Goal: Information Seeking & Learning: Learn about a topic

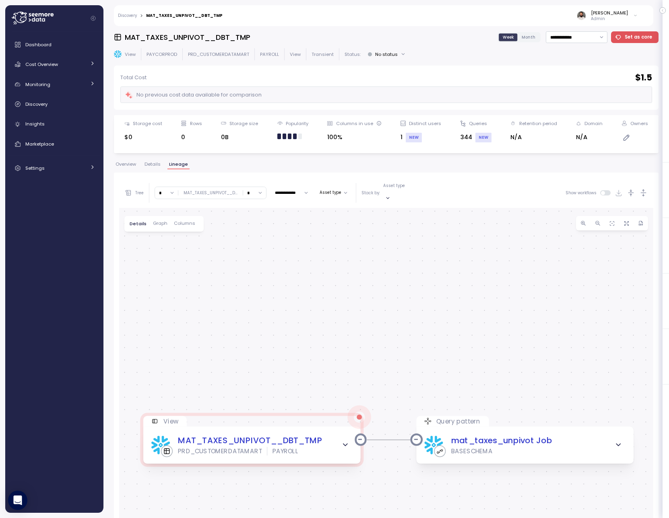
scroll to position [7, 0]
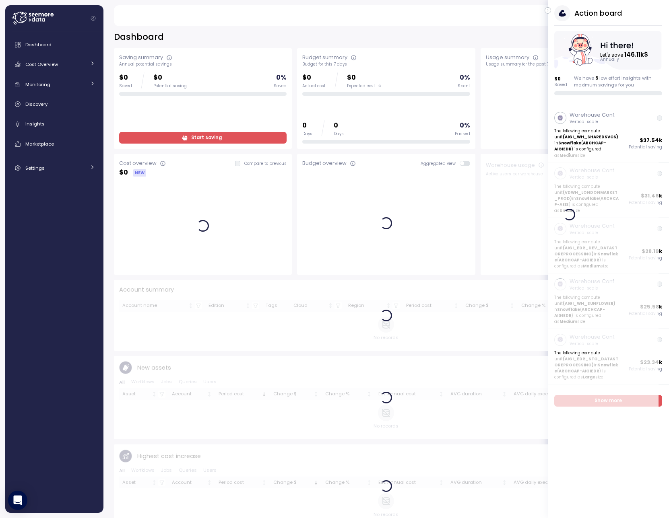
click at [548, 12] on icon "button" at bounding box center [548, 11] width 4 height 10
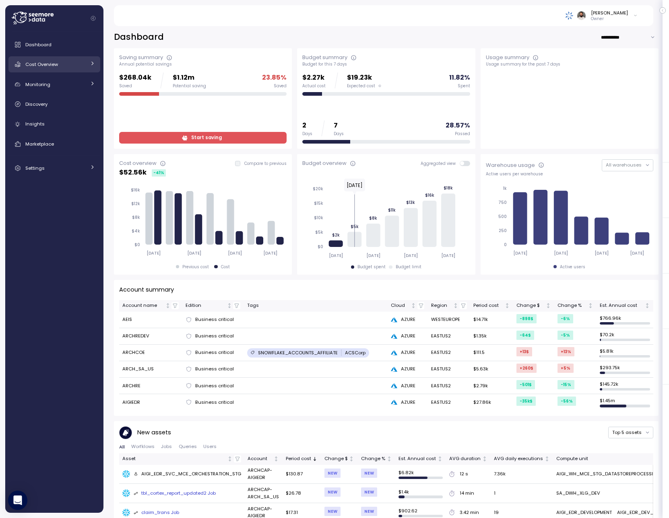
click at [64, 68] on link "Cost Overview" at bounding box center [54, 64] width 92 height 16
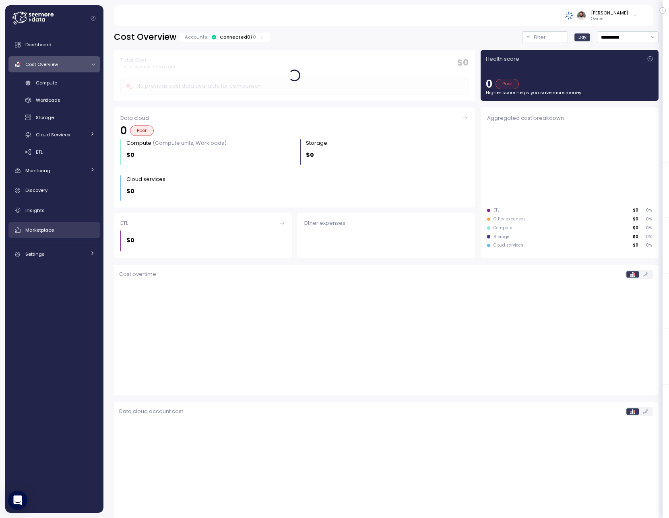
click at [62, 229] on div "Marketplace" at bounding box center [60, 230] width 70 height 8
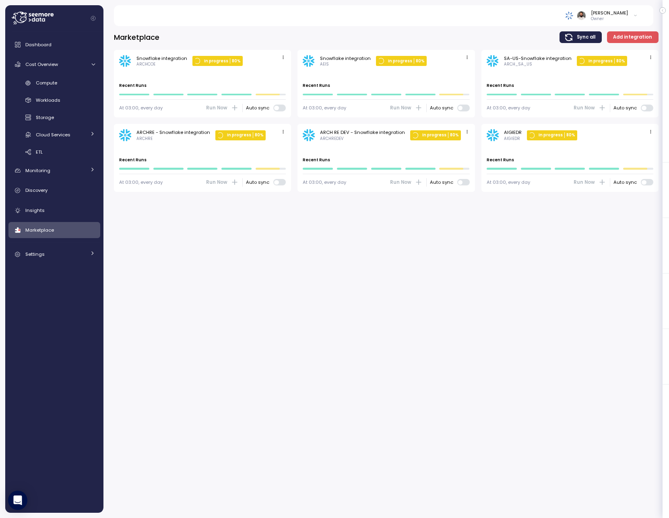
click at [649, 132] on icon "button" at bounding box center [650, 131] width 5 height 5
click at [642, 144] on div "Edit" at bounding box center [642, 147] width 14 height 7
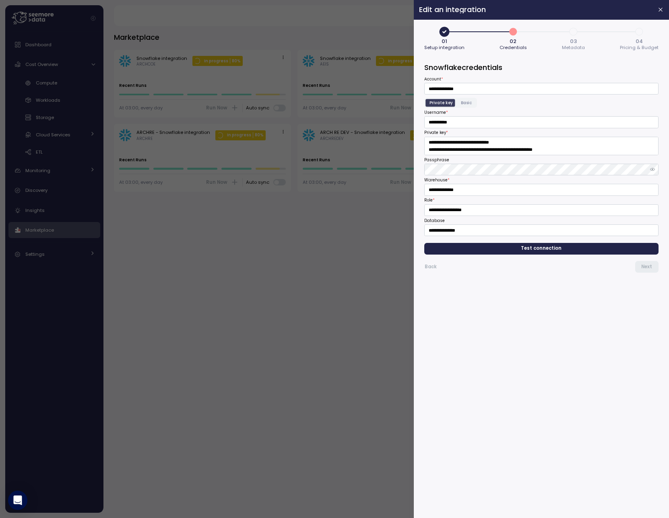
click at [585, 243] on form "**********" at bounding box center [541, 287] width 234 height 451
click at [585, 249] on span "Test connection" at bounding box center [542, 249] width 222 height 11
click at [591, 250] on span "Test connection" at bounding box center [542, 249] width 222 height 11
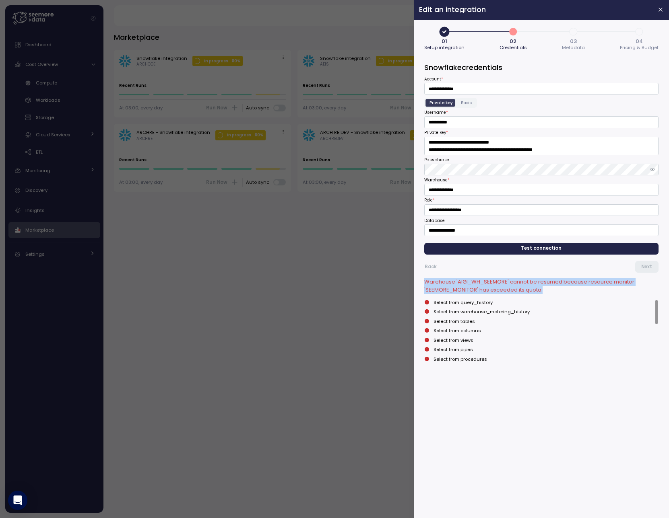
drag, startPoint x: 555, startPoint y: 294, endPoint x: 425, endPoint y: 274, distance: 132.4
click at [425, 274] on div "Back Next Warehouse 'AIGI_WH_SEEMORE' cannot be resumed because resource monito…" at bounding box center [541, 310] width 234 height 110
click at [483, 283] on p "Warehouse 'AIGI_WH_SEEMORE' cannot be resumed because resource monitor 'SEEMORE…" at bounding box center [541, 286] width 234 height 16
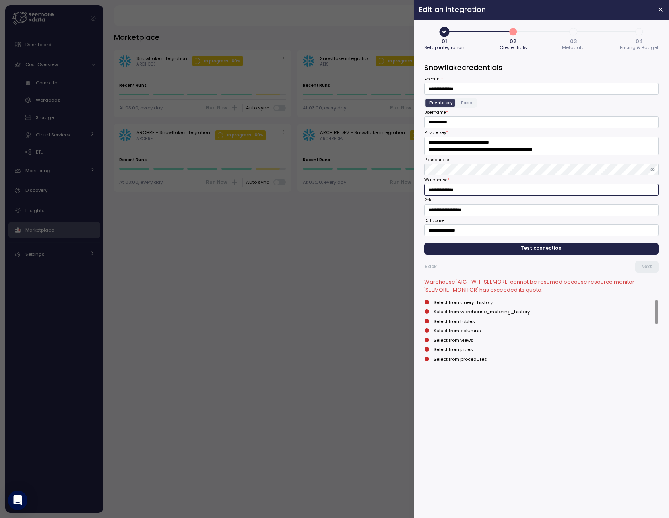
click at [463, 189] on input "**********" at bounding box center [541, 190] width 234 height 12
click at [485, 191] on input "**********" at bounding box center [541, 190] width 234 height 12
type input "**********"
click at [496, 246] on span "Test connection" at bounding box center [542, 249] width 222 height 11
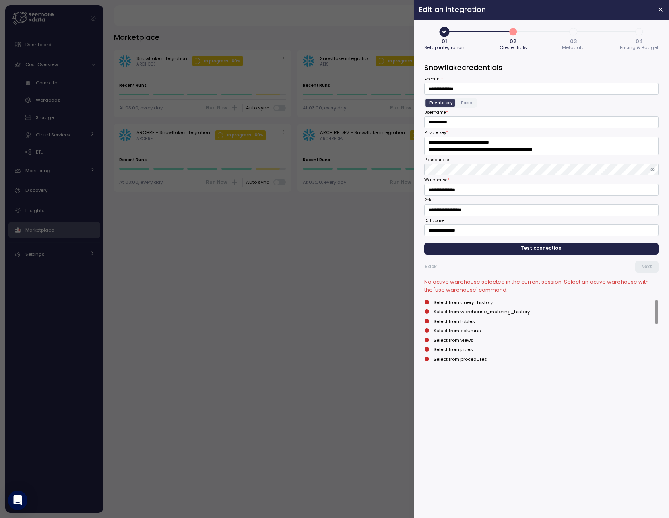
click at [349, 250] on div at bounding box center [334, 259] width 669 height 518
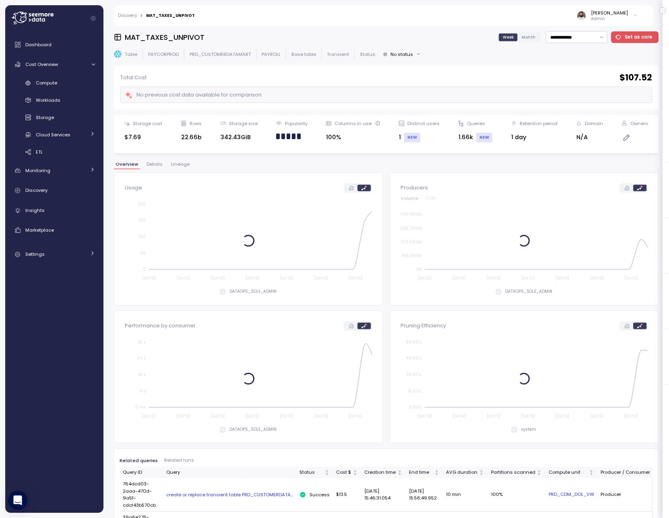
click at [175, 39] on h3 "MAT_TAXES_UNPIVOT" at bounding box center [165, 37] width 80 height 10
copy h3 "MAT_TAXES_UNPIVOT"
click at [224, 56] on p "PRD_CUSTOMERDATAMART" at bounding box center [220, 54] width 61 height 6
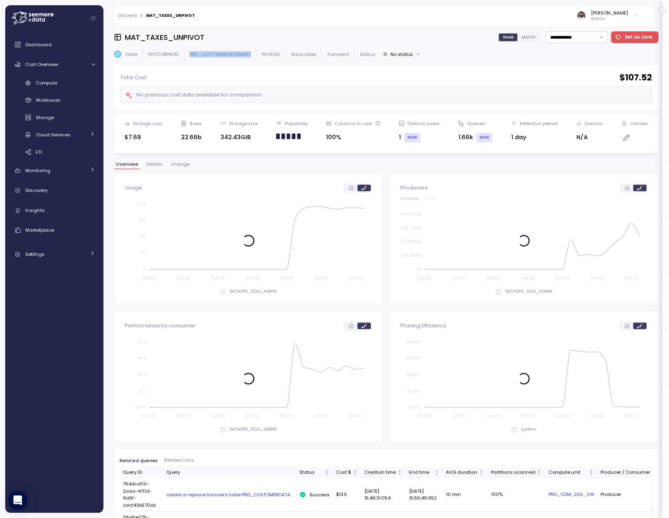
copy p "PRD_CUSTOMERDATAMART"
click at [264, 52] on p "PAYROLL" at bounding box center [271, 54] width 19 height 6
copy p "PAYROLL"
click at [189, 39] on h3 "MAT_TAXES_UNPIVOT" at bounding box center [165, 37] width 80 height 10
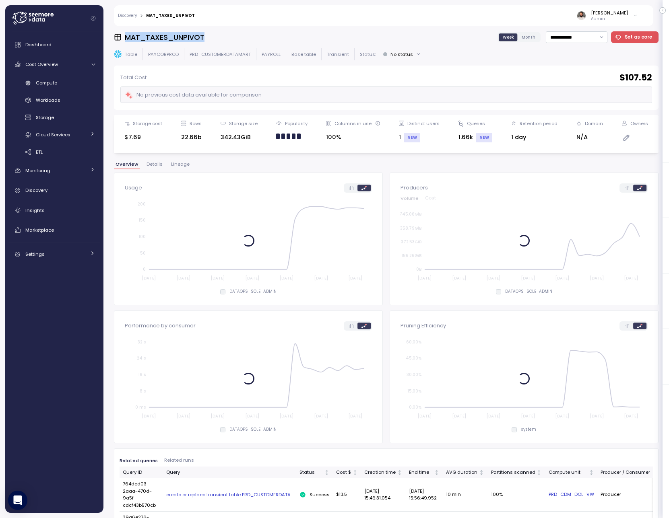
click at [189, 39] on h3 "MAT_TAXES_UNPIVOT" at bounding box center [165, 37] width 80 height 10
copy h3 "MAT_TAXES_UNPIVOT"
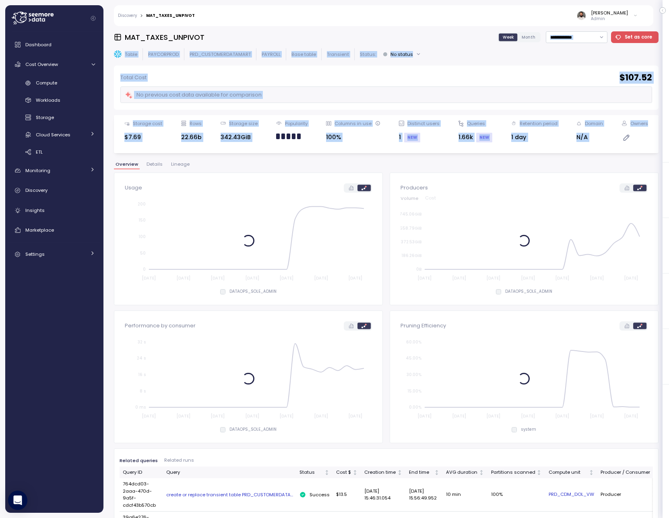
drag, startPoint x: 427, startPoint y: 34, endPoint x: 745, endPoint y: 118, distance: 328.3
click at [669, 118] on html "Action board Let's save 144.57k $ Annually $ 0 Saved We have 5 low effort insig…" at bounding box center [334, 259] width 669 height 518
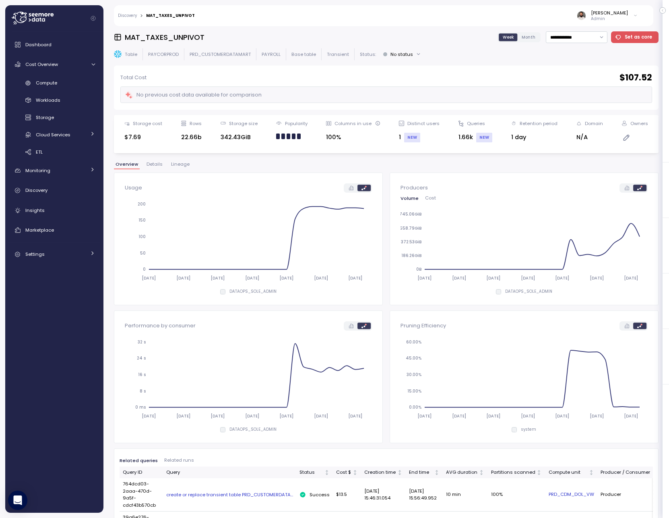
click at [216, 31] on div "**********" at bounding box center [386, 37] width 545 height 12
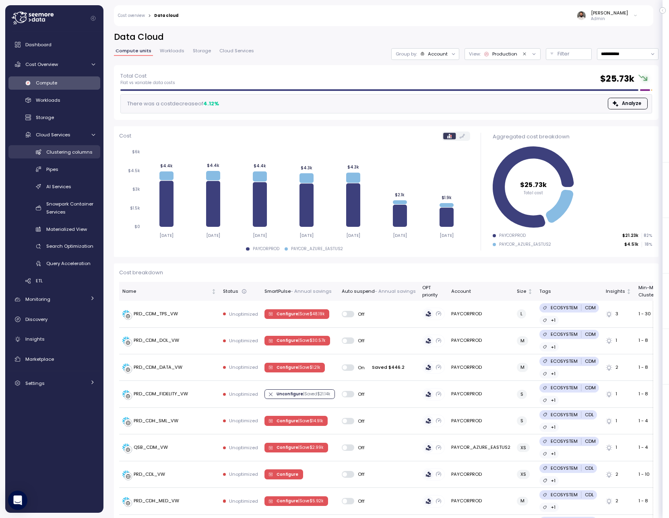
click at [80, 158] on link "Clustering columns" at bounding box center [54, 151] width 92 height 13
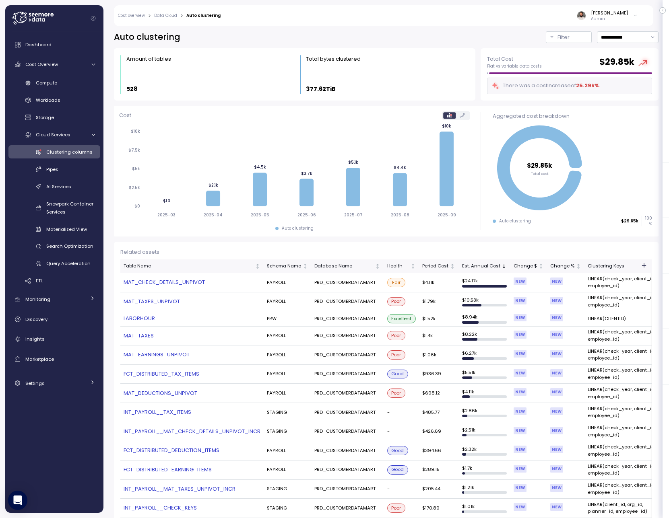
click at [189, 285] on link "MAT_CHECK_DETAILS_UNPIVOT" at bounding box center [192, 283] width 137 height 8
drag, startPoint x: 174, startPoint y: 335, endPoint x: 107, endPoint y: 343, distance: 67.7
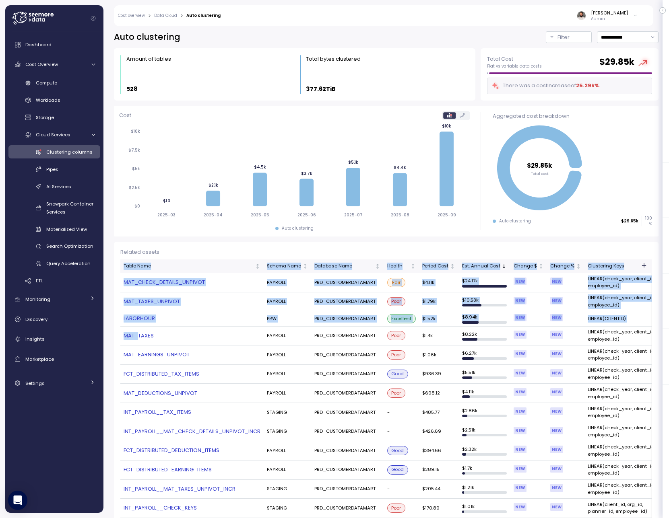
drag, startPoint x: 113, startPoint y: 336, endPoint x: 140, endPoint y: 336, distance: 27.0
click at [140, 336] on div "**********" at bounding box center [386, 270] width 566 height 498
click at [182, 336] on link "MAT_TAXES" at bounding box center [192, 336] width 137 height 8
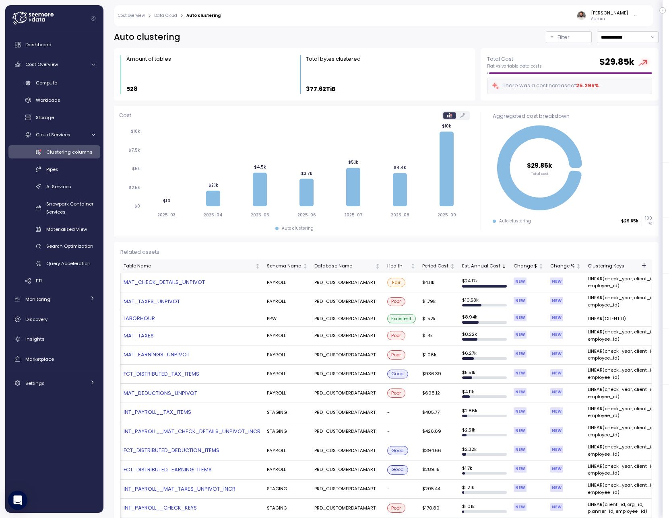
scroll to position [0, 39]
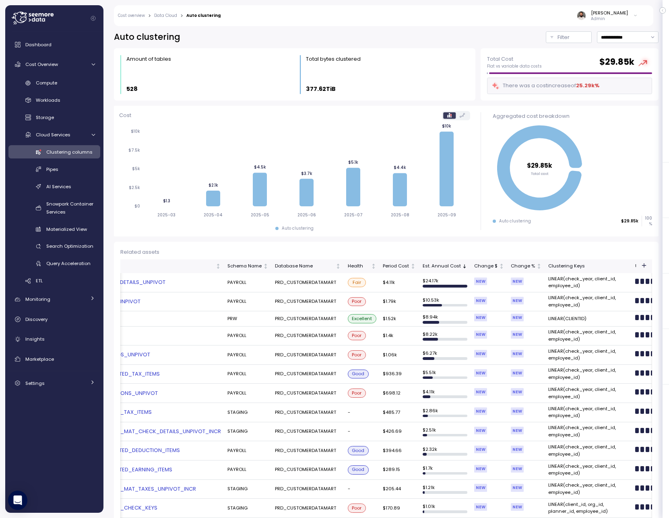
click at [609, 308] on td "LINEAR(check_year, client_id, employee_id)" at bounding box center [588, 302] width 87 height 19
drag, startPoint x: 586, startPoint y: 308, endPoint x: 541, endPoint y: 295, distance: 47.6
click at [545, 295] on td "LINEAR(check_year, client_id, employee_id)" at bounding box center [588, 302] width 87 height 19
copy td "LINEAR(check_year, client_id, employee_id)"
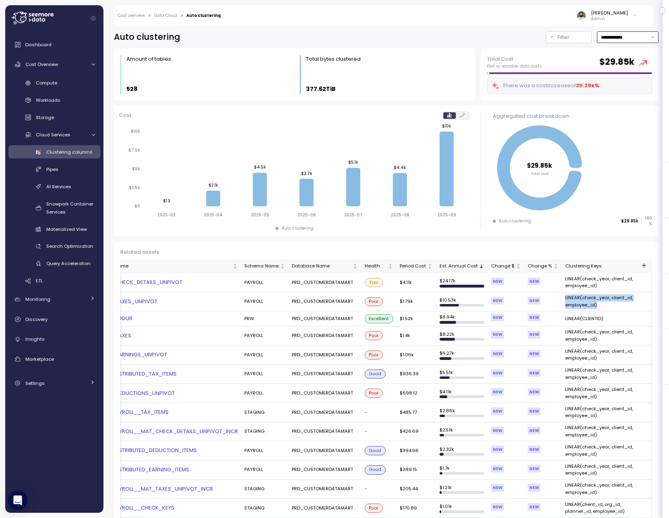
click at [638, 40] on input "**********" at bounding box center [628, 37] width 62 height 12
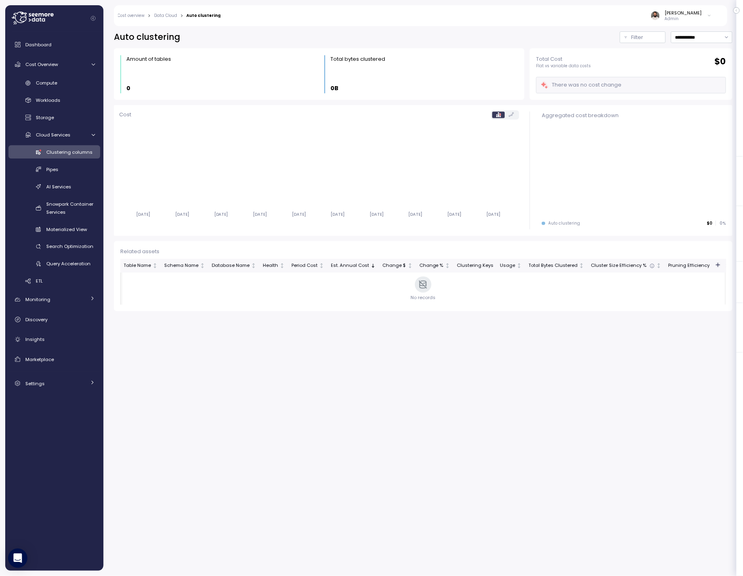
scroll to position [0, 87]
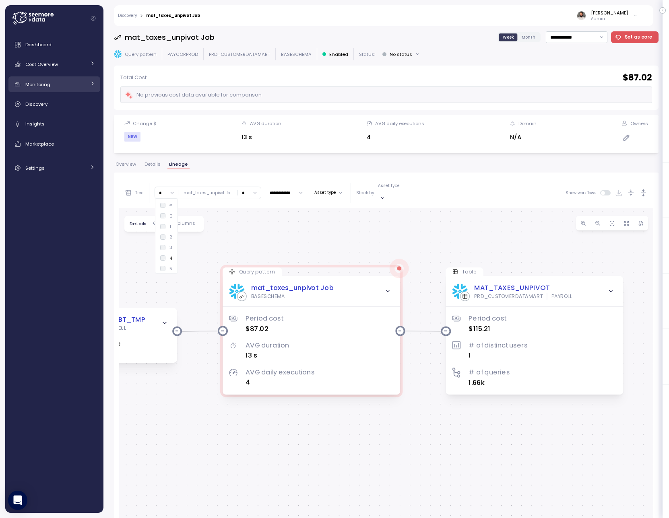
click at [76, 86] on div "Monitoring" at bounding box center [55, 85] width 60 height 8
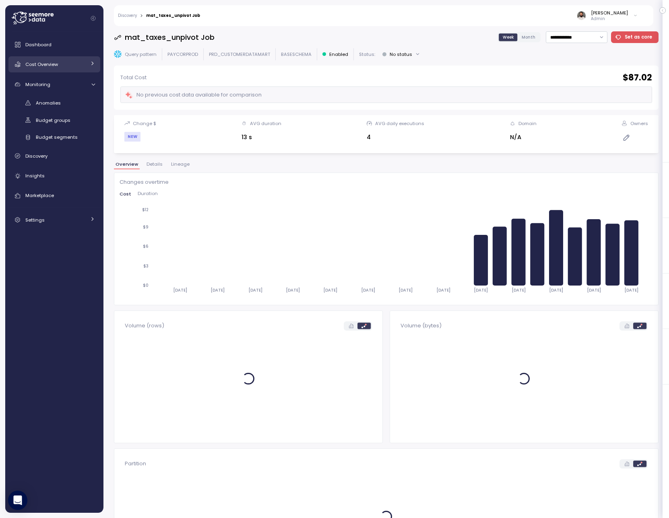
drag, startPoint x: 77, startPoint y: 74, endPoint x: 79, endPoint y: 70, distance: 4.3
click at [77, 74] on div "Dashboard Cost Overview Compute Workloads Storage Cloud Services Clustering col…" at bounding box center [54, 132] width 92 height 191
click at [79, 70] on link "Cost Overview" at bounding box center [54, 64] width 92 height 16
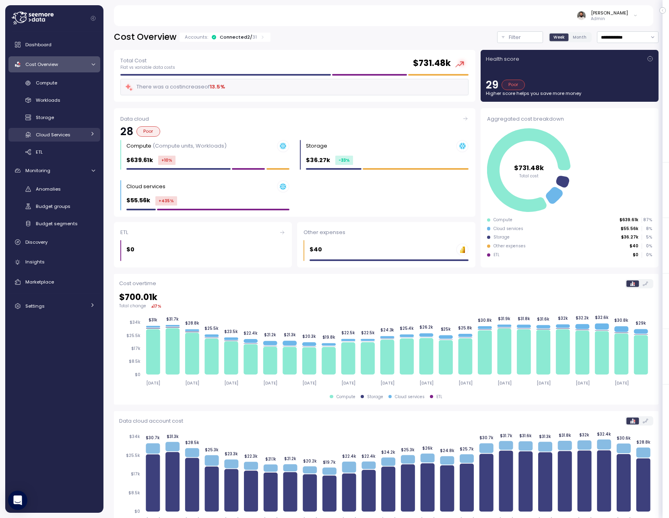
click at [82, 131] on div "Cloud Services" at bounding box center [61, 135] width 50 height 8
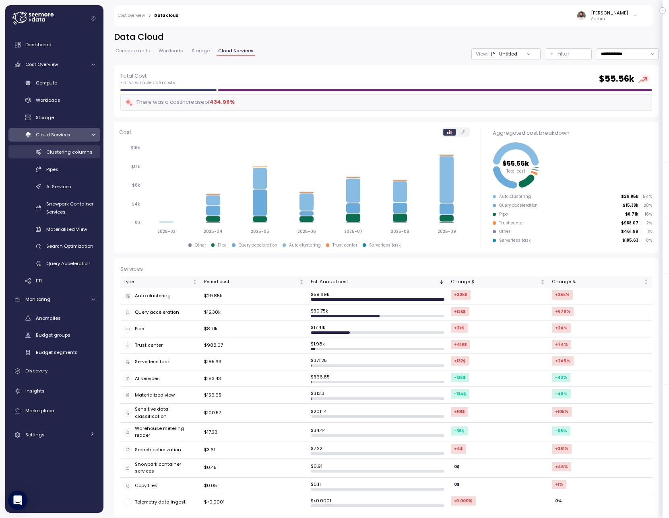
click at [77, 153] on span "Clustering columns" at bounding box center [69, 152] width 46 height 6
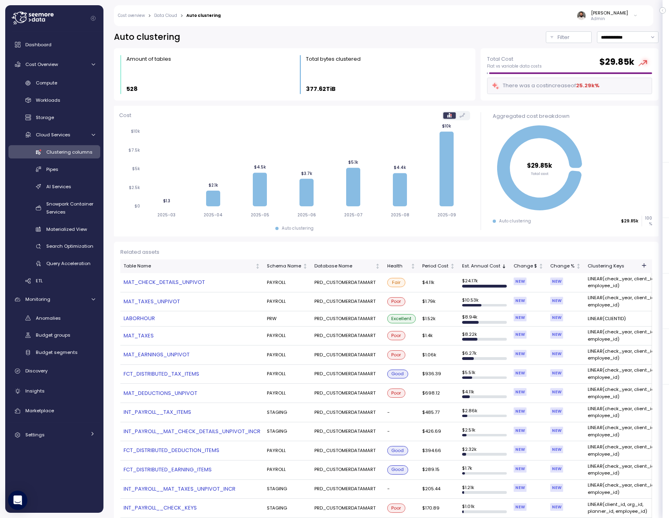
drag, startPoint x: 221, startPoint y: 281, endPoint x: 208, endPoint y: 281, distance: 12.9
drag, startPoint x: 140, startPoint y: 283, endPoint x: 179, endPoint y: 283, distance: 38.6
click at [219, 286] on link "MAT_CHECK_DETAILS_UNPIVOT" at bounding box center [192, 283] width 137 height 8
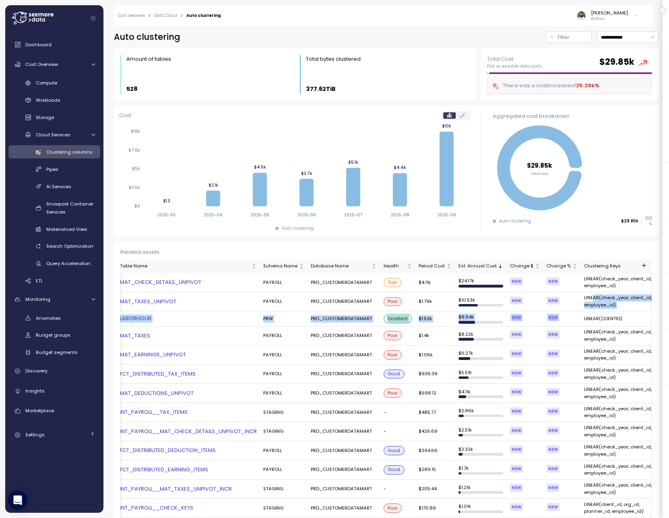
drag, startPoint x: 618, startPoint y: 309, endPoint x: 589, endPoint y: 299, distance: 31.1
drag, startPoint x: 589, startPoint y: 299, endPoint x: 598, endPoint y: 302, distance: 10.3
click at [589, 299] on td "LINEAR(check_year, client_id, employee_id)" at bounding box center [624, 302] width 87 height 19
copy td "LINEAR(check_year, client_id, employee_id)"
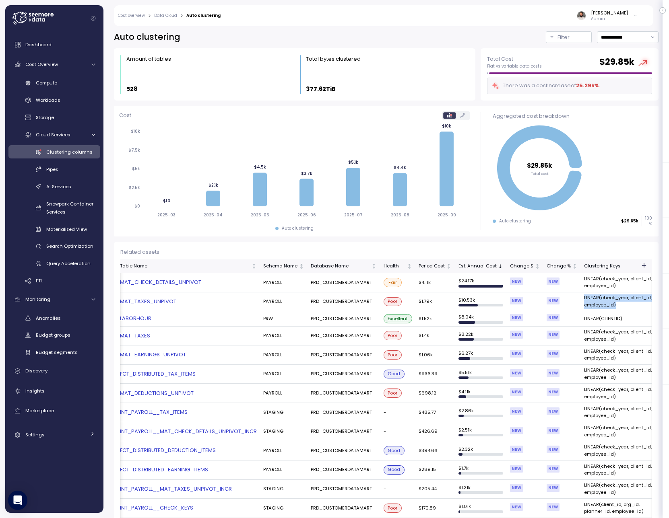
drag, startPoint x: 600, startPoint y: 303, endPoint x: 579, endPoint y: 297, distance: 21.7
click at [581, 298] on td "LINEAR(check_year, client_id, employee_id)" at bounding box center [624, 302] width 87 height 19
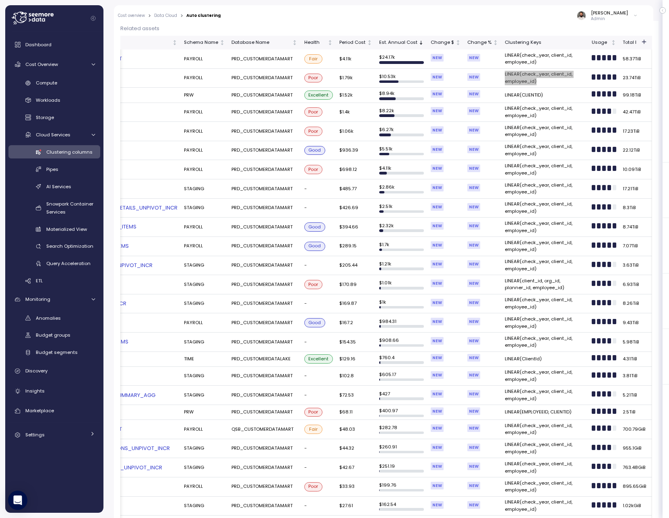
scroll to position [0, 0]
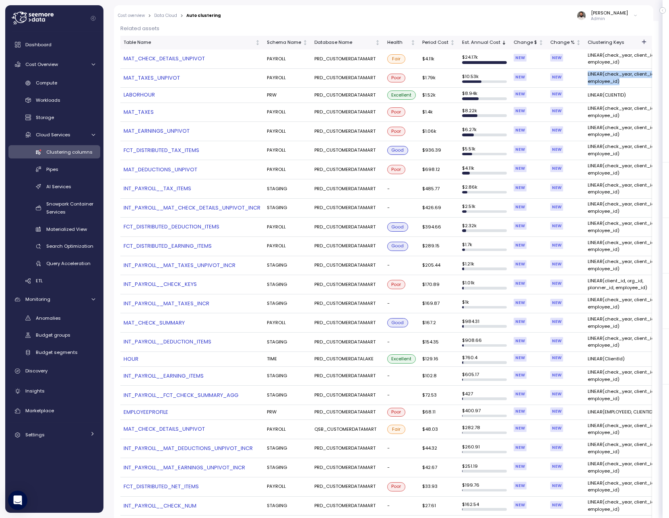
click at [174, 192] on link "INT_PAYROLL__TAX_ITEMS" at bounding box center [192, 189] width 137 height 8
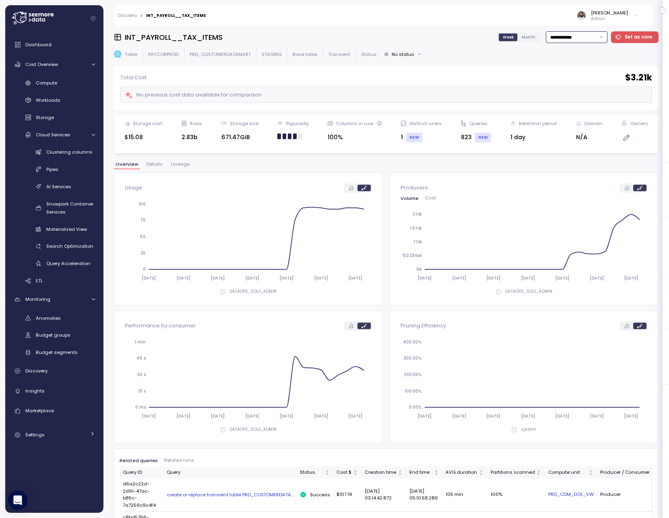
click at [584, 41] on input "**********" at bounding box center [577, 37] width 62 height 12
click at [584, 97] on div "Last 30 days" at bounding box center [576, 95] width 30 height 6
type input "**********"
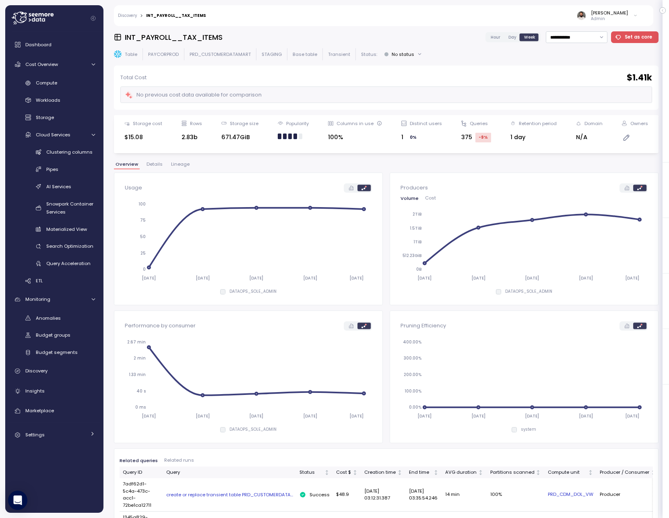
click at [496, 35] on span "Hour" at bounding box center [496, 37] width 10 height 6
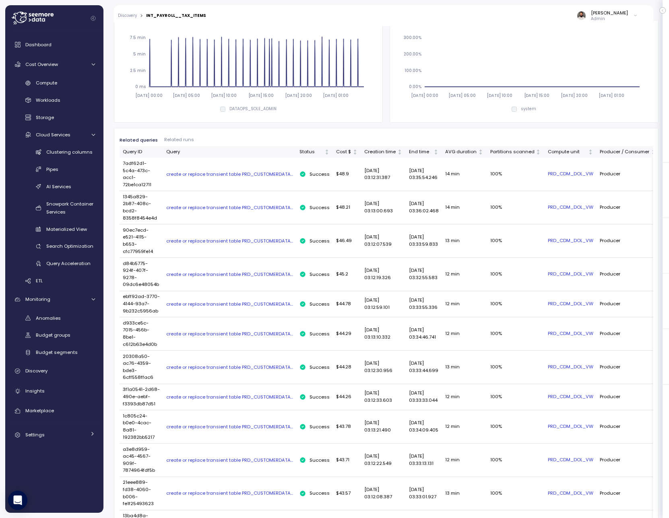
scroll to position [316, 0]
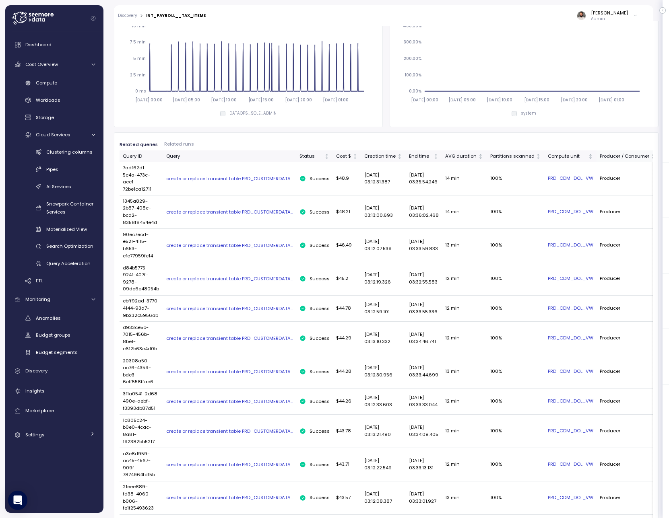
click at [624, 157] on div "Producer / Consumer" at bounding box center [625, 156] width 50 height 7
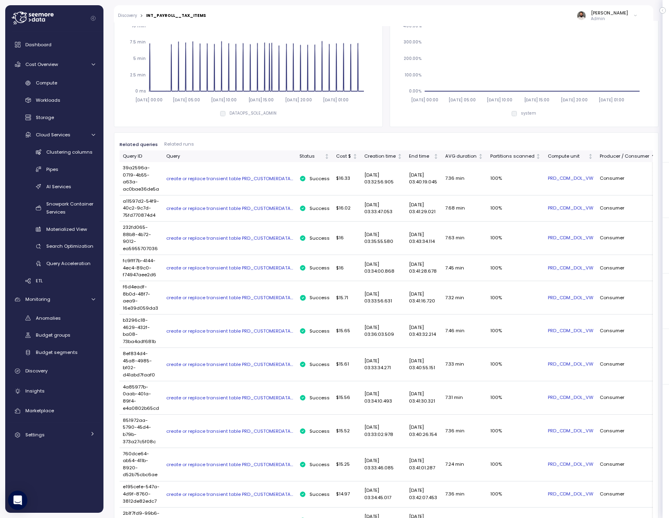
click at [254, 178] on div "create or replace transient table PRD_CUSTOMERDATA..." at bounding box center [229, 179] width 127 height 6
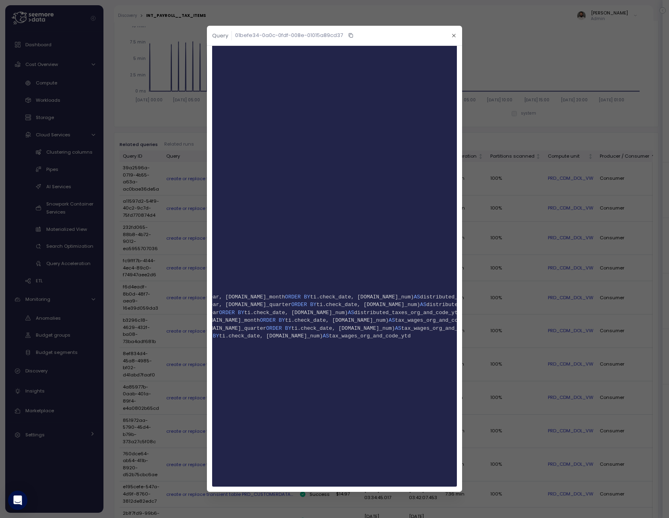
scroll to position [0, 0]
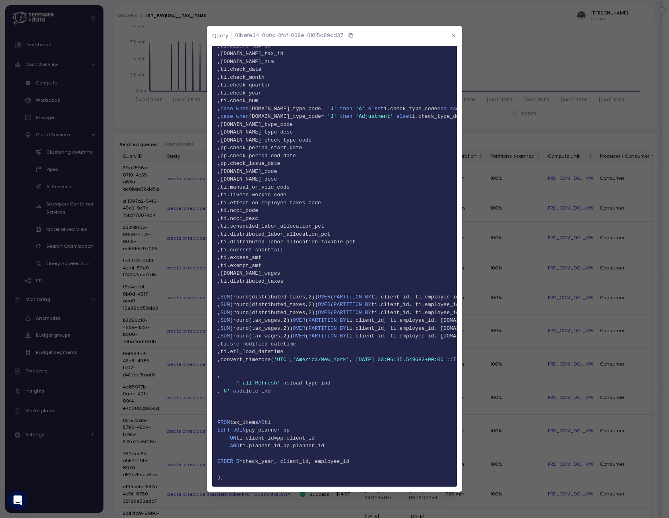
click at [460, 33] on header "Query 01befe34-0a0c-0fdf-008e-01015a89cd37" at bounding box center [334, 36] width 255 height 20
click at [457, 33] on button "button" at bounding box center [453, 35] width 9 height 9
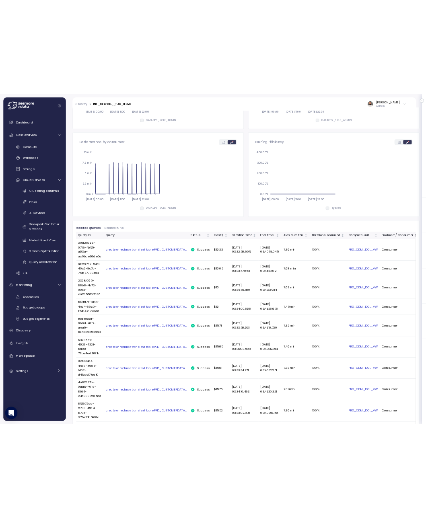
scroll to position [297, 0]
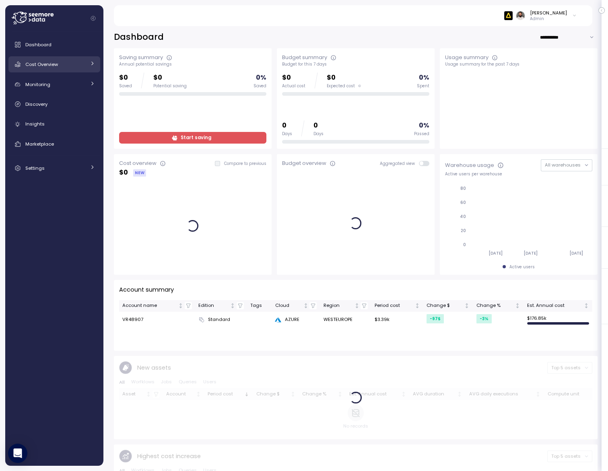
click at [68, 65] on div "Cost Overview" at bounding box center [55, 64] width 60 height 8
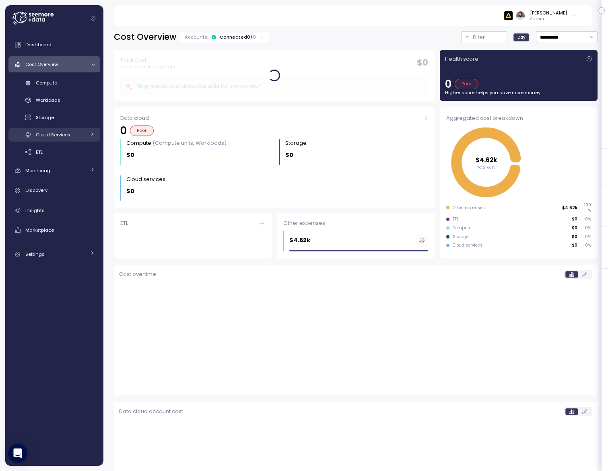
click at [75, 134] on div "Cloud Services" at bounding box center [61, 135] width 50 height 8
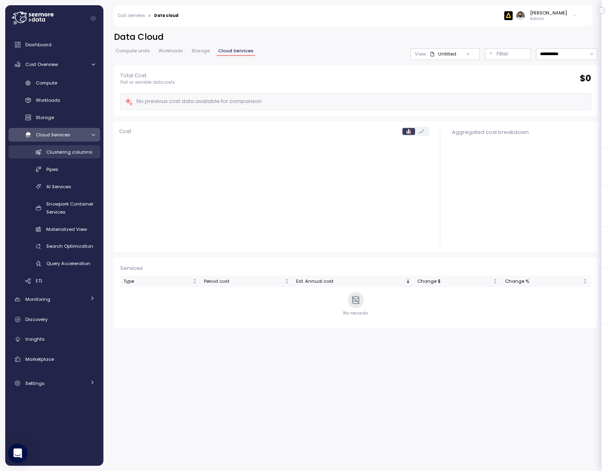
click at [82, 154] on span "Clustering columns" at bounding box center [69, 152] width 46 height 6
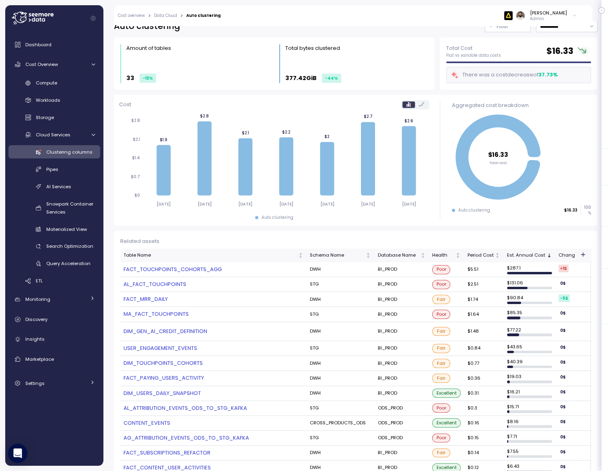
scroll to position [12, 0]
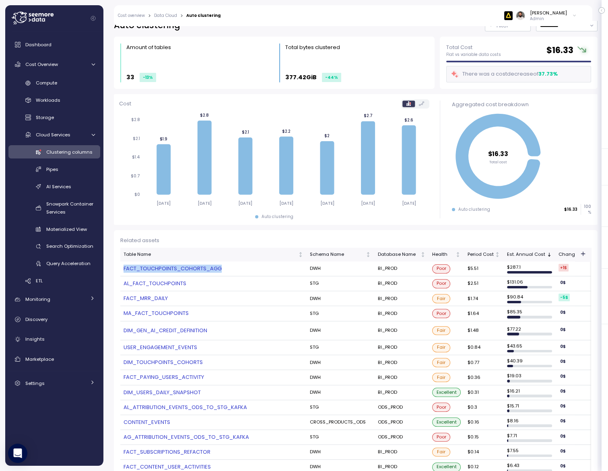
drag, startPoint x: 121, startPoint y: 274, endPoint x: 123, endPoint y: 269, distance: 5.2
click at [123, 269] on td "FACT_TOUCHPOINTS_COHORTS_AGG" at bounding box center [213, 269] width 186 height 15
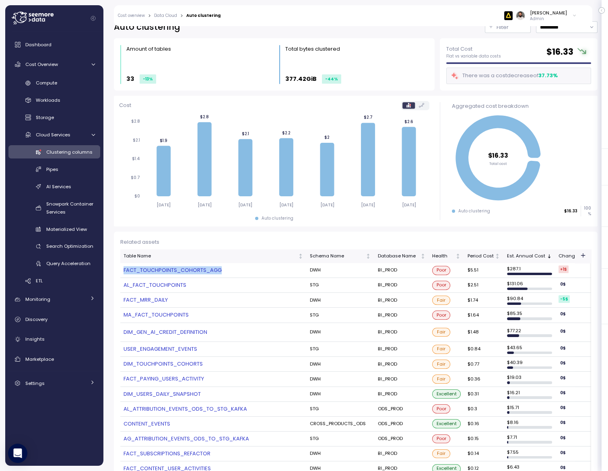
copy link "FACT_TOUCHPOINTS_COHORTS_AGG"
click at [209, 267] on link "FACT_TOUCHPOINTS_COHORTS_AGG" at bounding box center [214, 270] width 180 height 8
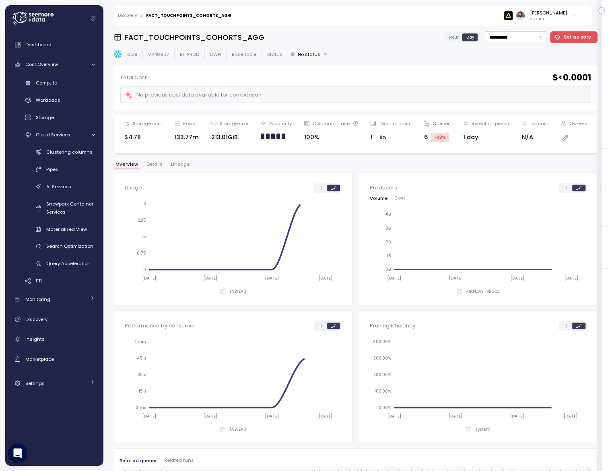
click at [193, 56] on p "BI_PROD" at bounding box center [189, 54] width 19 height 6
copy p "BI_PROD"
click at [220, 52] on p "DWH" at bounding box center [215, 54] width 11 height 6
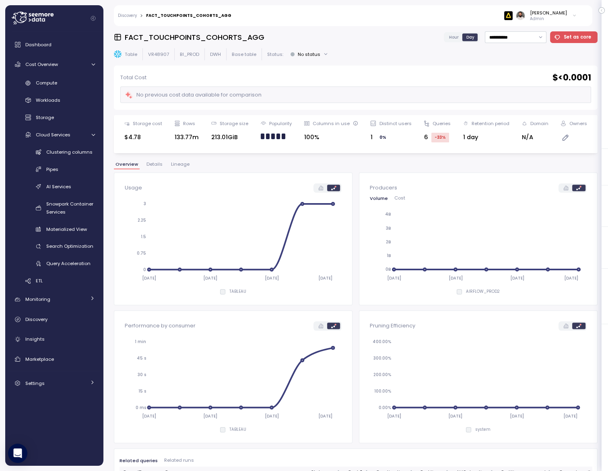
click at [215, 54] on p "DWH" at bounding box center [215, 54] width 11 height 6
copy p "DWH"
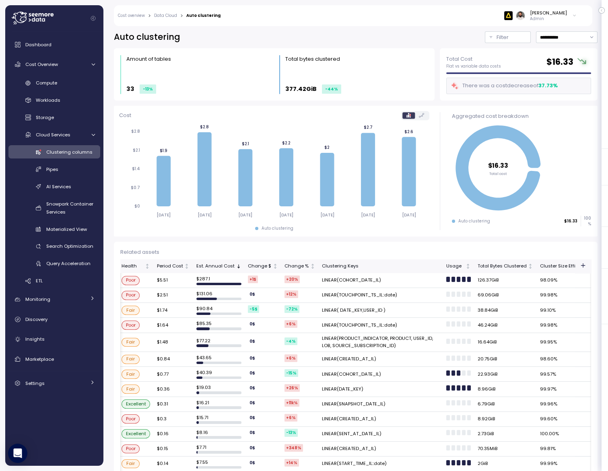
scroll to position [0, 314]
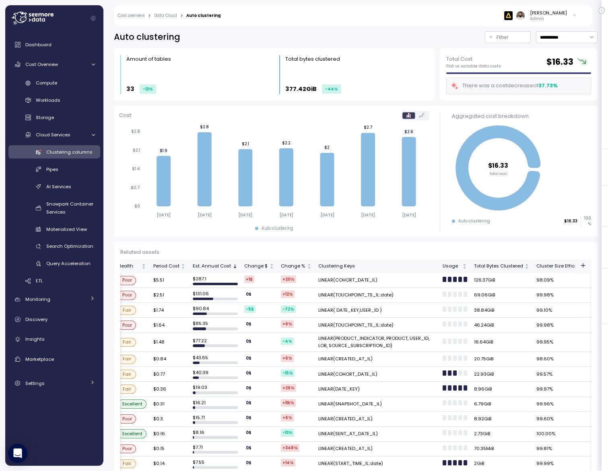
click at [351, 278] on td "LINEAR(COHORT_DATE_IL)" at bounding box center [377, 280] width 124 height 15
copy td "LINEAR(COHORT_DATE_IL)"
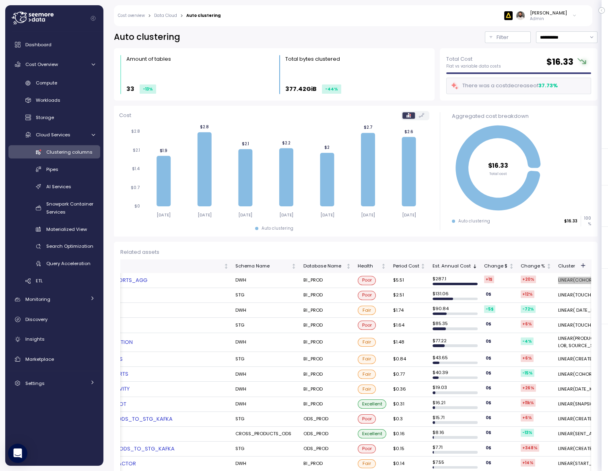
scroll to position [0, 0]
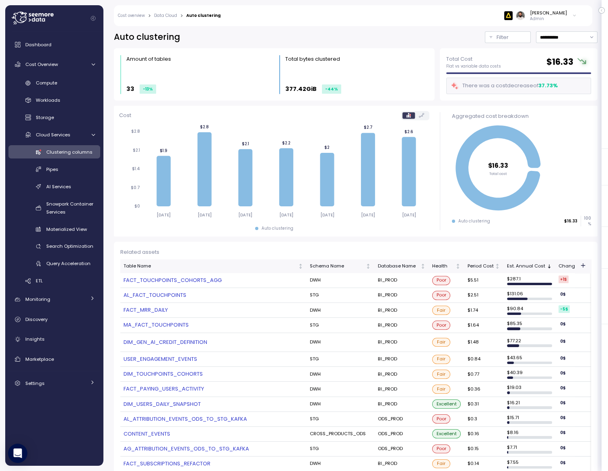
click at [207, 281] on link "FACT_TOUCHPOINTS_COHORTS_AGG" at bounding box center [214, 281] width 180 height 8
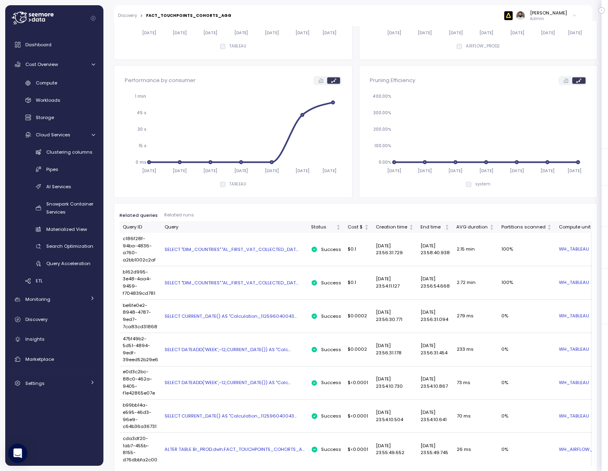
scroll to position [241, 0]
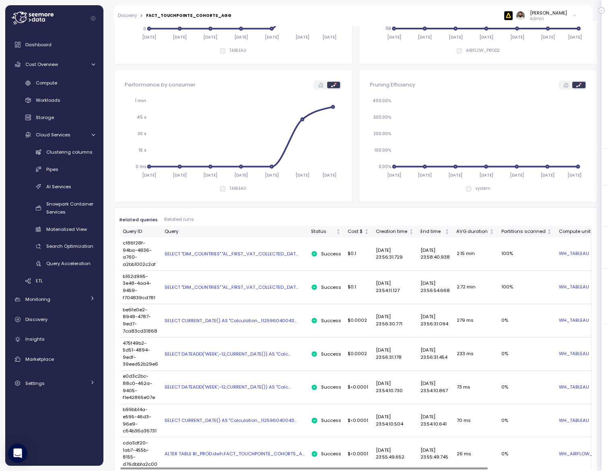
click at [274, 251] on div "SELECT "DIM_COUNTRIES"."AL_FIRST_VAT_COLLECTED_DAT..." at bounding box center [235, 254] width 140 height 6
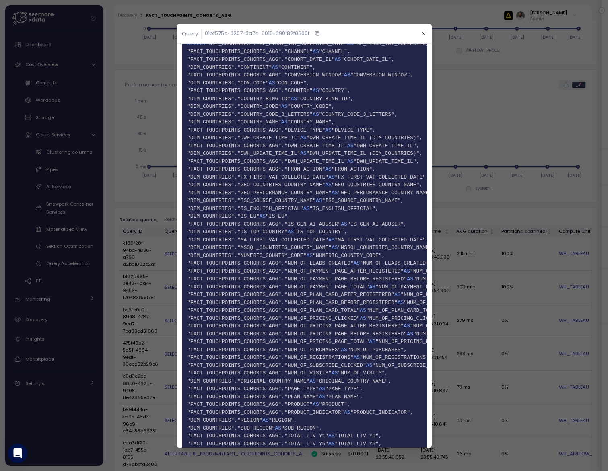
scroll to position [0, 0]
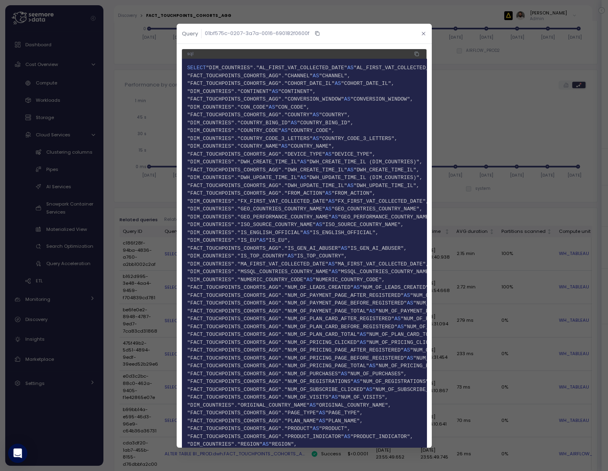
click at [387, 31] on icon "button" at bounding box center [423, 33] width 5 height 5
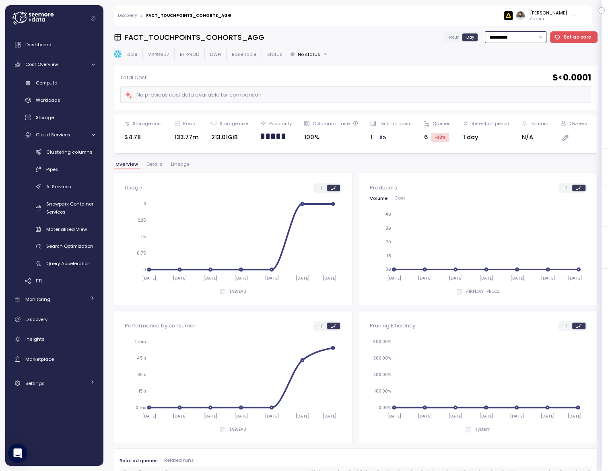
click at [387, 40] on input "**********" at bounding box center [516, 37] width 62 height 12
click at [387, 97] on div "Last 30 days" at bounding box center [517, 95] width 59 height 10
type input "**********"
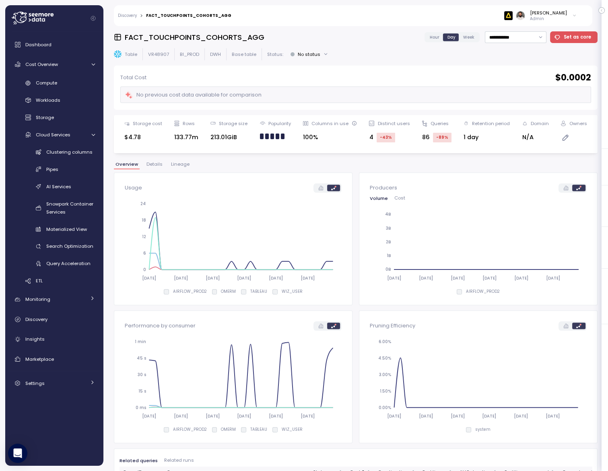
click at [179, 163] on span "Lineage" at bounding box center [180, 164] width 19 height 4
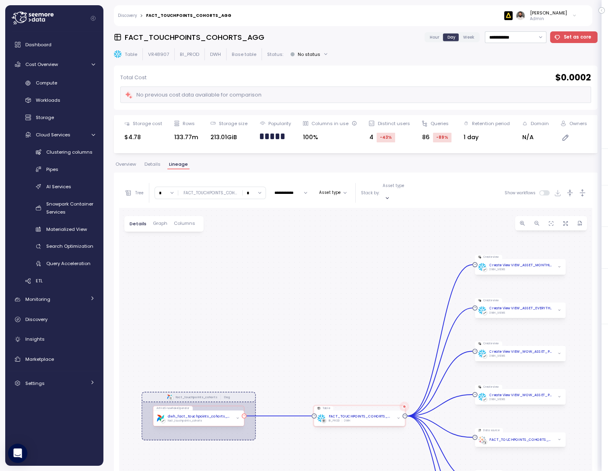
click at [238, 417] on icon "button" at bounding box center [237, 418] width 3 height 3
click at [227, 419] on div "fact_touchpoints_cohorts" at bounding box center [200, 421] width 64 height 4
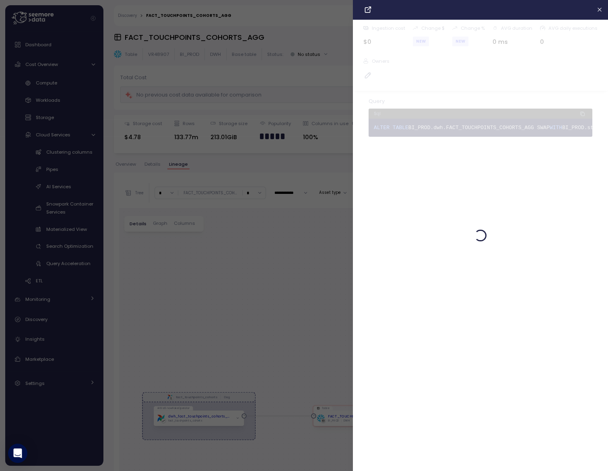
click at [218, 371] on div at bounding box center [304, 235] width 608 height 471
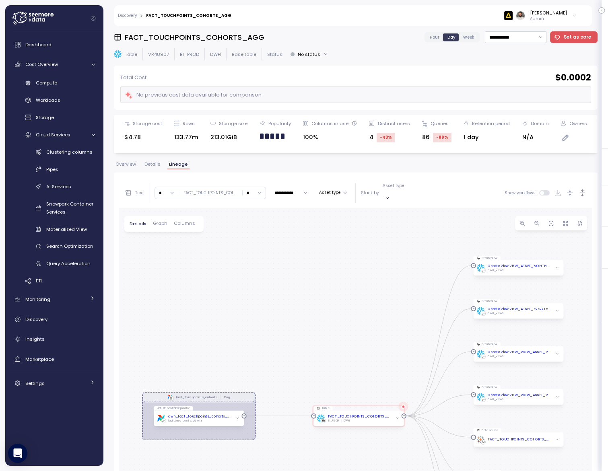
click at [132, 166] on span "Overview" at bounding box center [126, 164] width 21 height 4
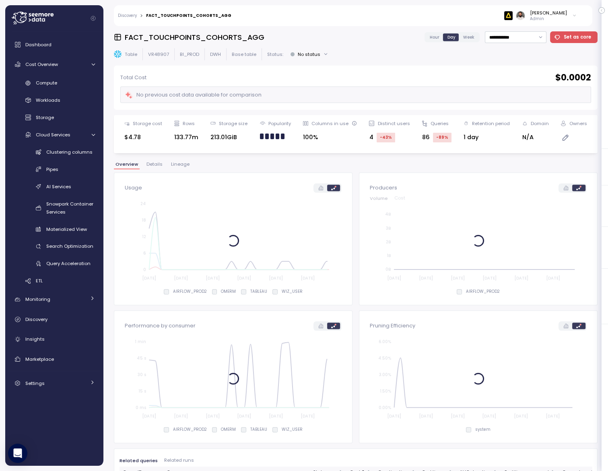
click at [174, 165] on span "Lineage" at bounding box center [180, 164] width 19 height 4
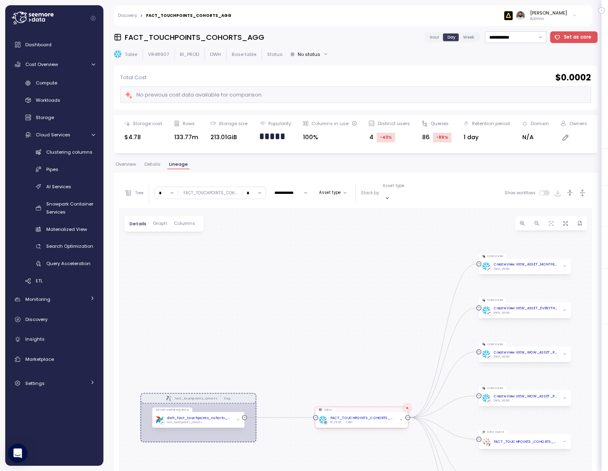
click at [126, 166] on span "Overview" at bounding box center [126, 164] width 21 height 4
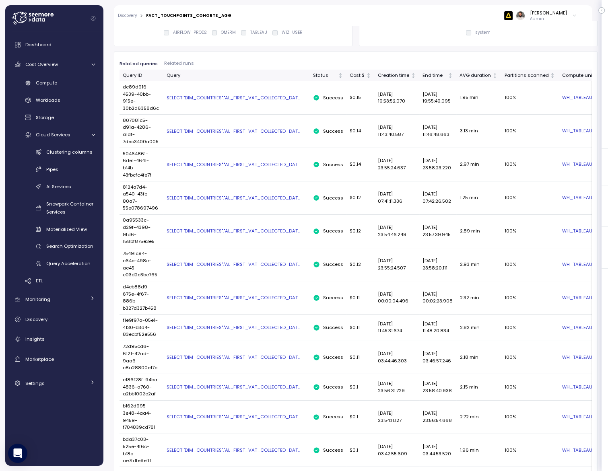
scroll to position [0, 136]
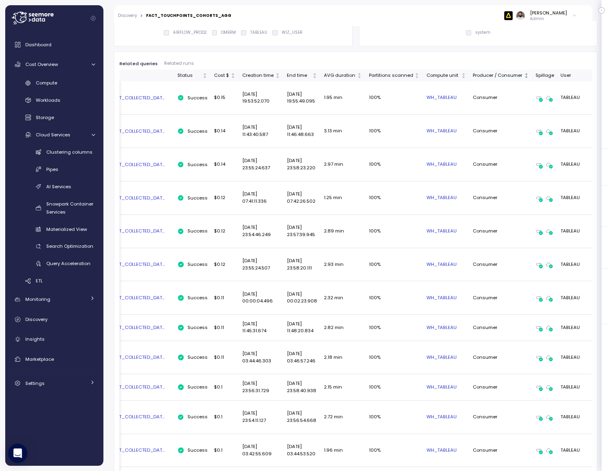
click at [387, 76] on div "Producer / Consumer" at bounding box center [498, 75] width 50 height 7
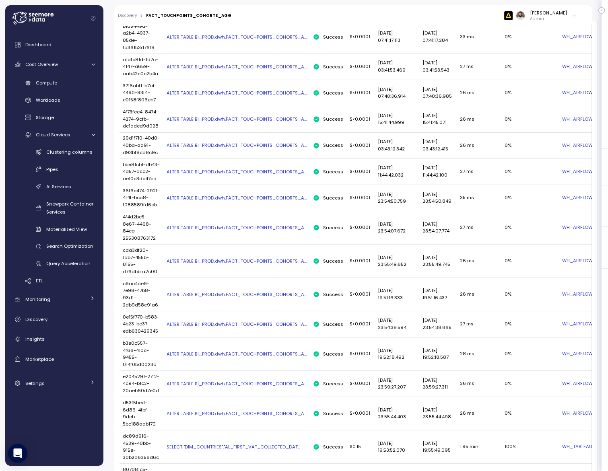
scroll to position [535, 0]
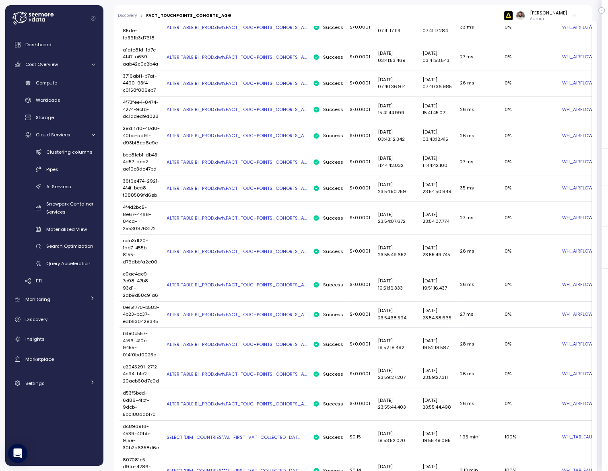
click at [291, 192] on div "ALTER TABLE BI_PROD.dwh.FACT_TOUCHPOINTS_COHORTS_A..." at bounding box center [237, 188] width 140 height 6
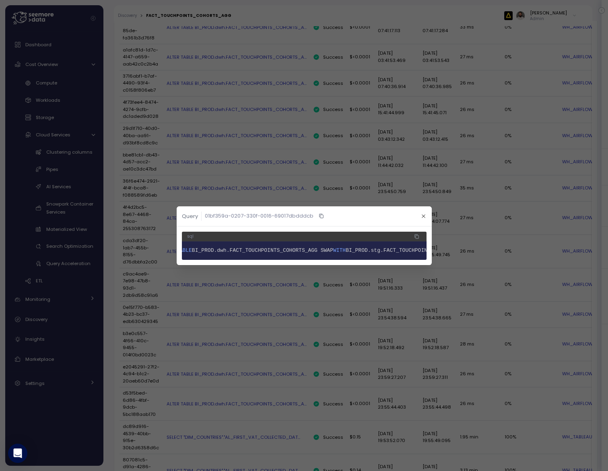
scroll to position [0, 88]
click at [157, 0] on div at bounding box center [304, 235] width 608 height 471
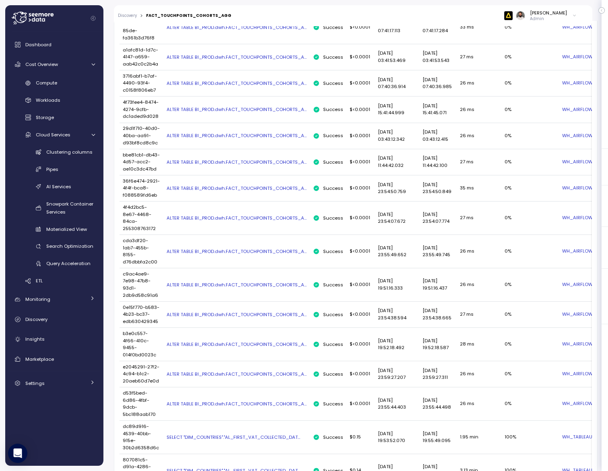
scroll to position [151, 0]
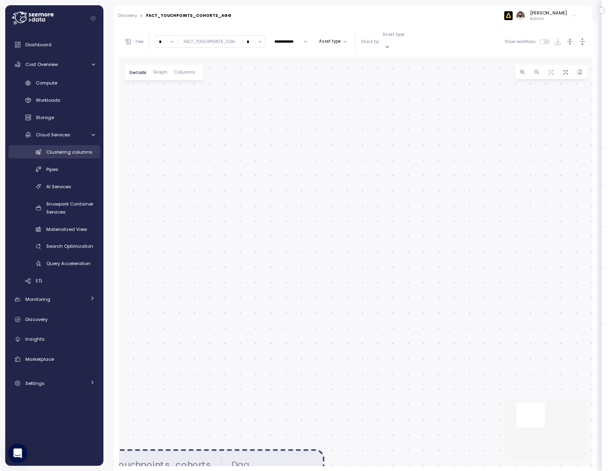
click at [83, 153] on span "Clustering columns" at bounding box center [69, 152] width 46 height 6
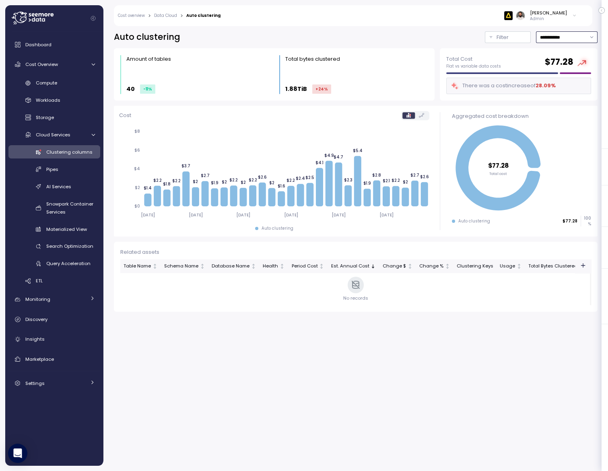
click at [387, 33] on input "**********" at bounding box center [567, 37] width 62 height 12
click at [387, 71] on div "Last 7 days" at bounding box center [562, 74] width 26 height 6
type input "**********"
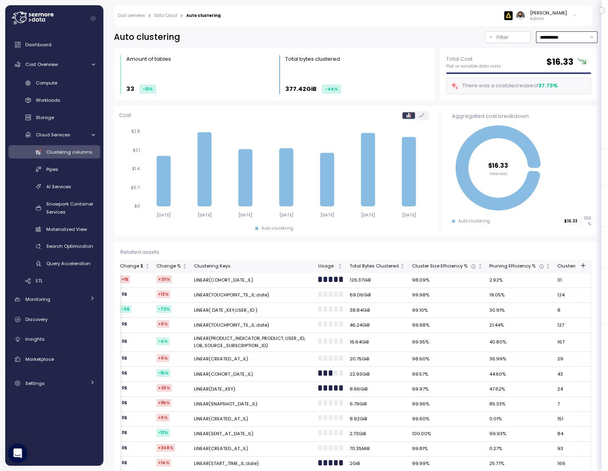
scroll to position [0, 474]
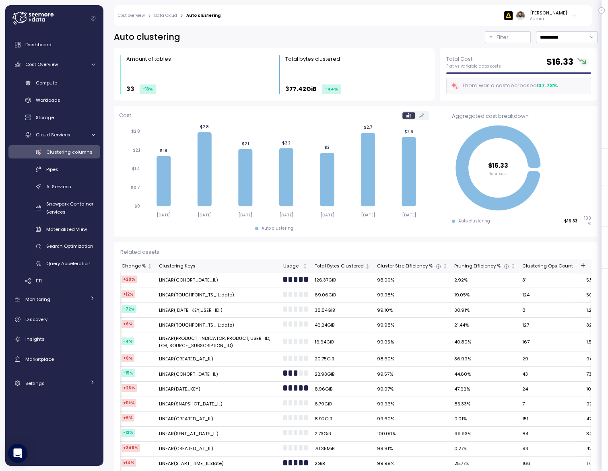
click at [209, 283] on td "LINEAR(COHORT_DATE_IL)" at bounding box center [218, 280] width 124 height 15
copy td "LINEAR(COHORT_DATE_IL)"
click at [212, 281] on td "LINEAR(COHORT_DATE_IL)" at bounding box center [218, 280] width 124 height 15
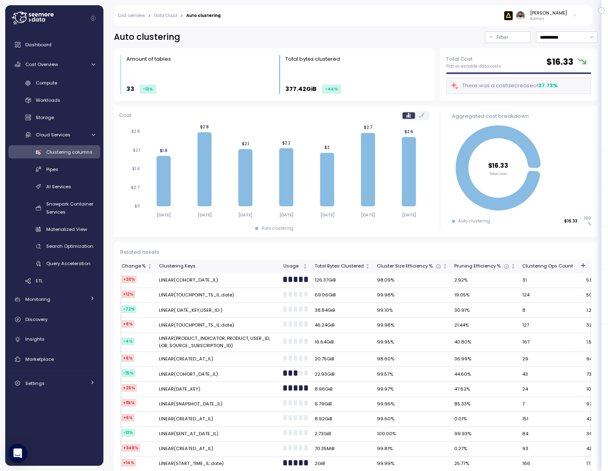
click at [212, 281] on td "LINEAR(COHORT_DATE_IL)" at bounding box center [218, 280] width 124 height 15
copy td "LINEAR(COHORT_DATE_IL)"
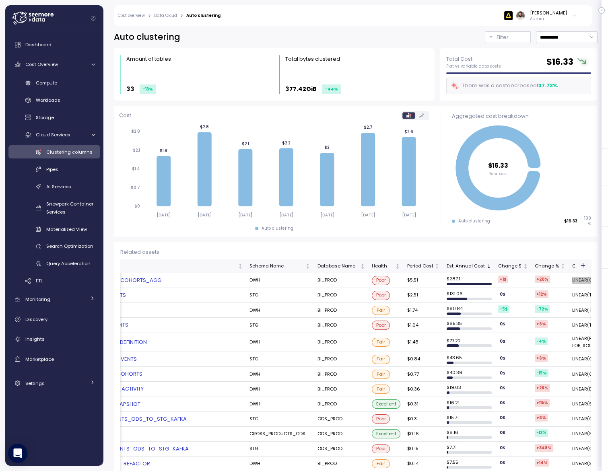
scroll to position [0, 0]
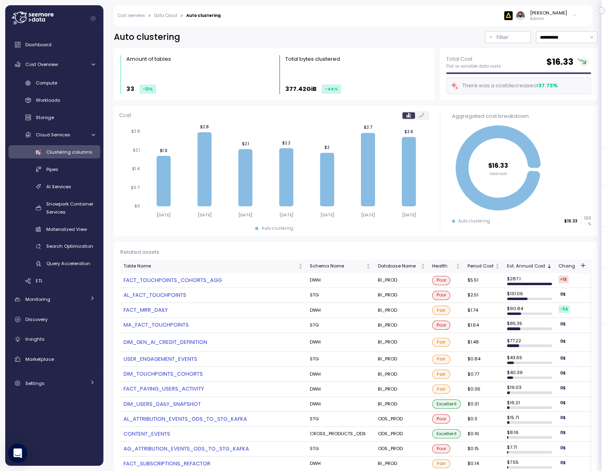
click at [155, 278] on link "FACT_TOUCHPOINTS_COHORTS_AGG" at bounding box center [214, 281] width 180 height 8
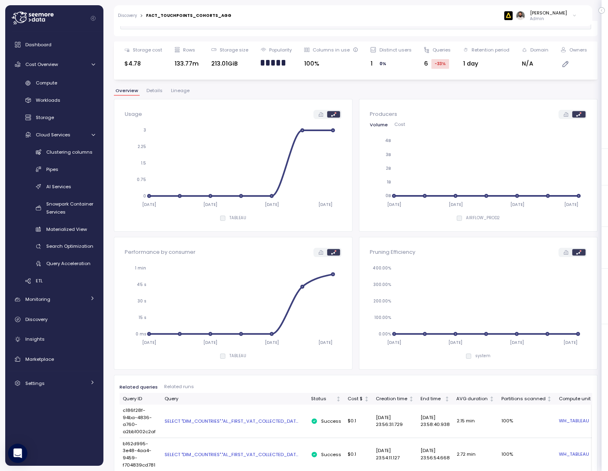
scroll to position [246, 0]
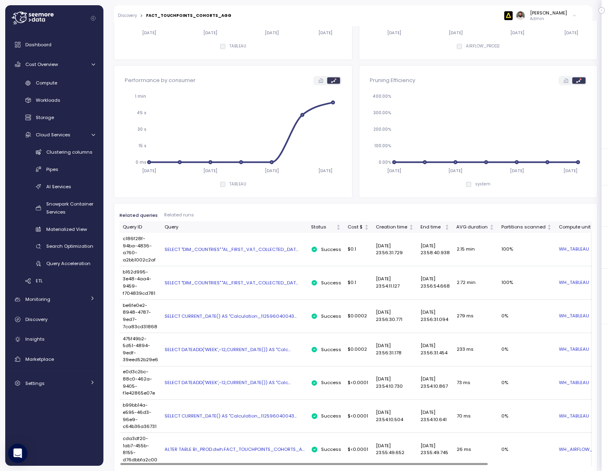
click at [217, 251] on div "SELECT "DIM_COUNTRIES"."AL_FIRST_VAT_COLLECTED_DAT..." at bounding box center [235, 249] width 140 height 6
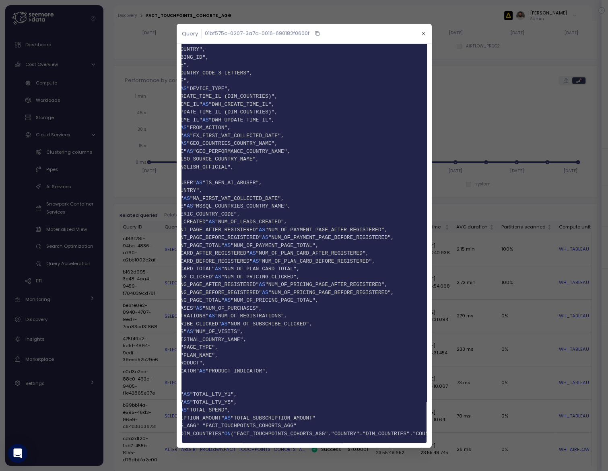
scroll to position [0, 0]
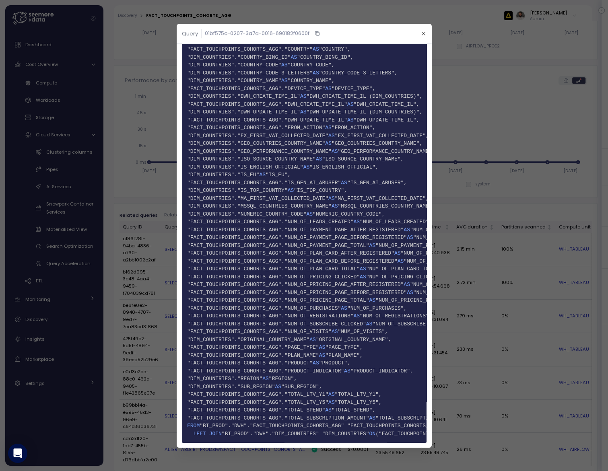
click at [387, 200] on div at bounding box center [304, 235] width 608 height 471
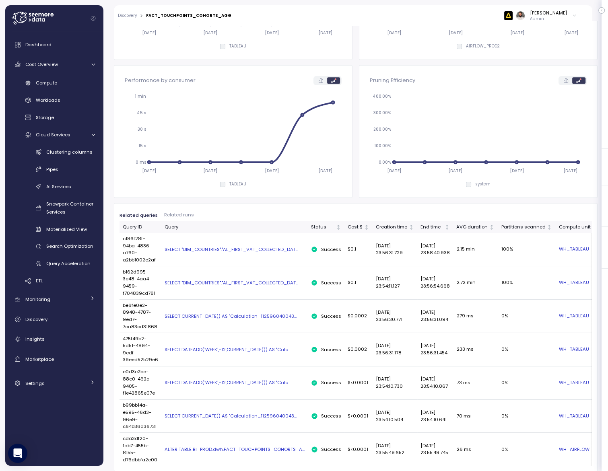
click at [253, 349] on div "SELECT DATEADD('WEEK',-12,CURRENT_DATE()) AS "Calc..." at bounding box center [235, 350] width 140 height 6
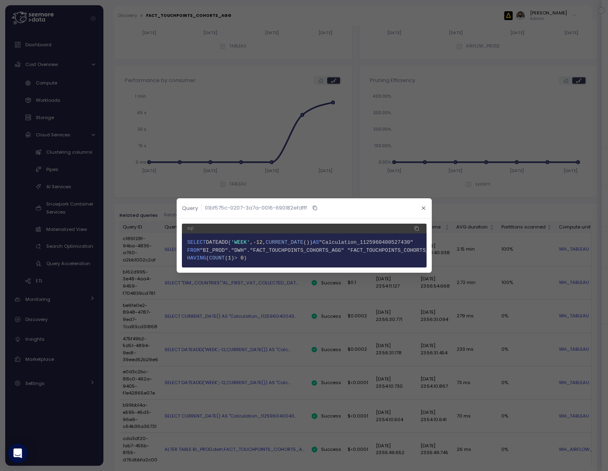
scroll to position [0, 19]
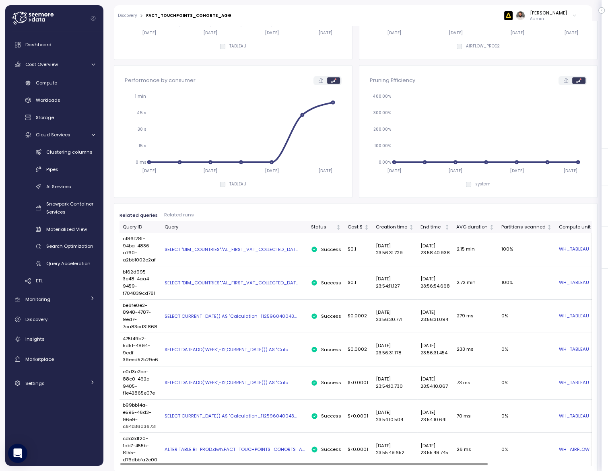
click at [272, 359] on td "SELECT DATEADD('WEEK',-12,CURRENT_DATE()) AS "Calc..." at bounding box center [234, 349] width 147 height 33
click at [272, 352] on div "SELECT DATEADD('WEEK',-12,CURRENT_DATE()) AS "Calc..." at bounding box center [235, 350] width 140 height 6
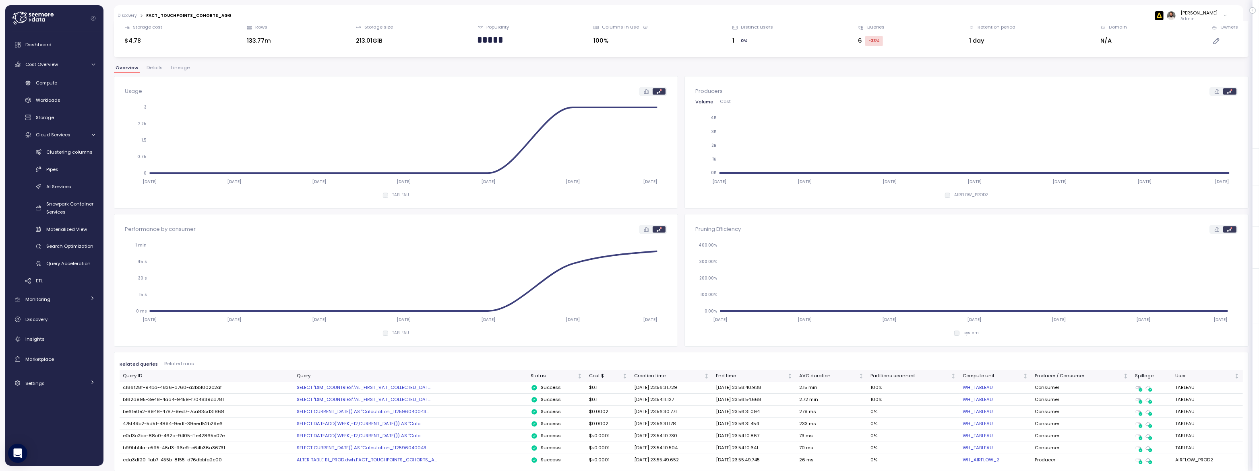
scroll to position [0, 0]
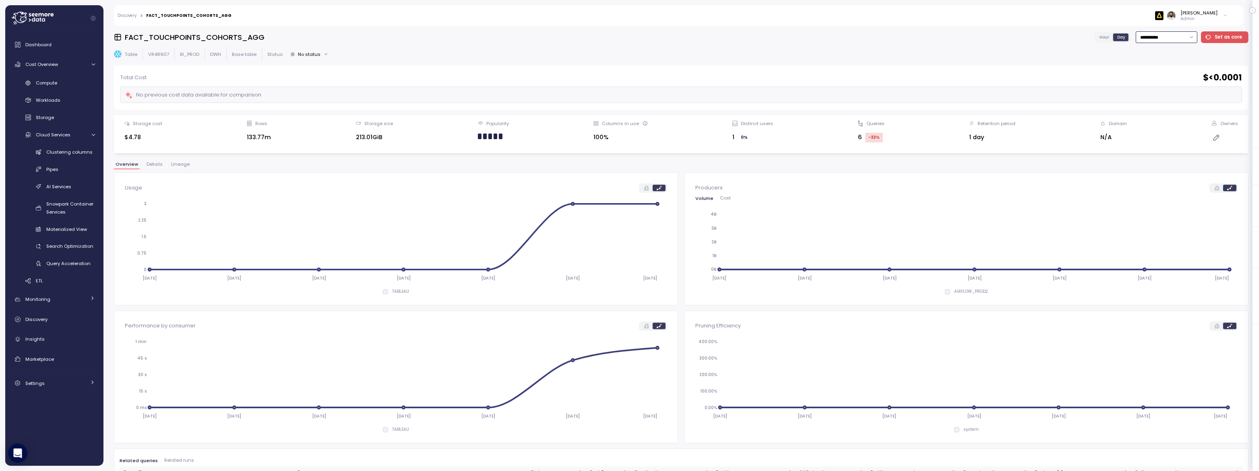
click at [387, 41] on input "**********" at bounding box center [1167, 37] width 62 height 12
click at [387, 97] on div "Last 30 days" at bounding box center [1166, 95] width 30 height 6
type input "**********"
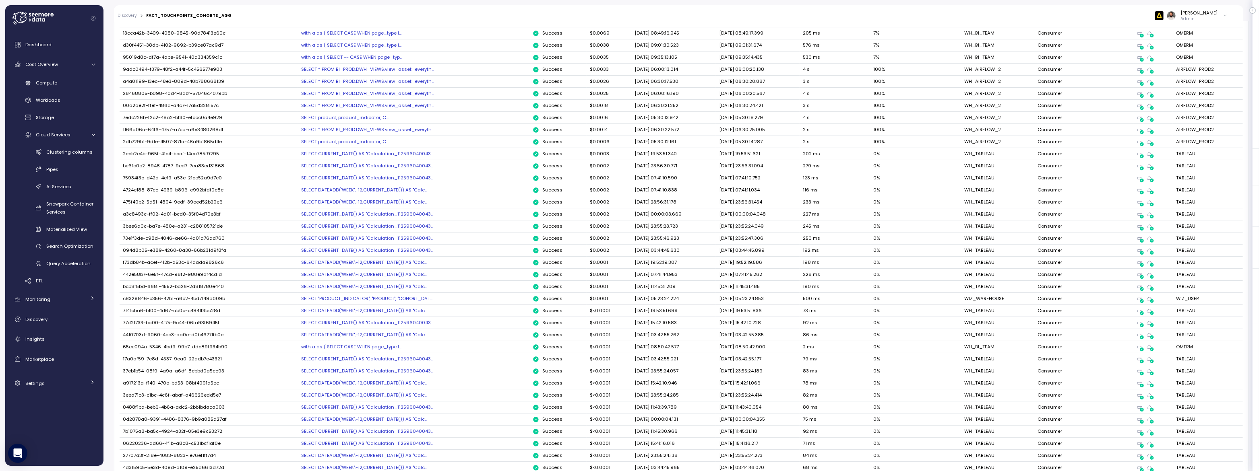
scroll to position [778, 0]
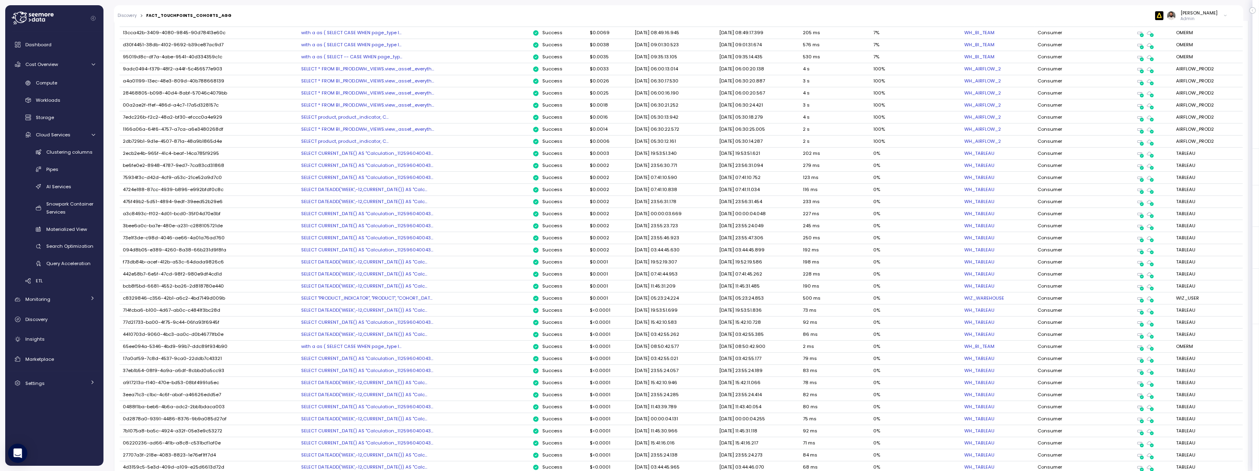
click at [387, 223] on div "SELECT CURRENT_DATE() AS "Calculation_112596040043..." at bounding box center [413, 226] width 225 height 6
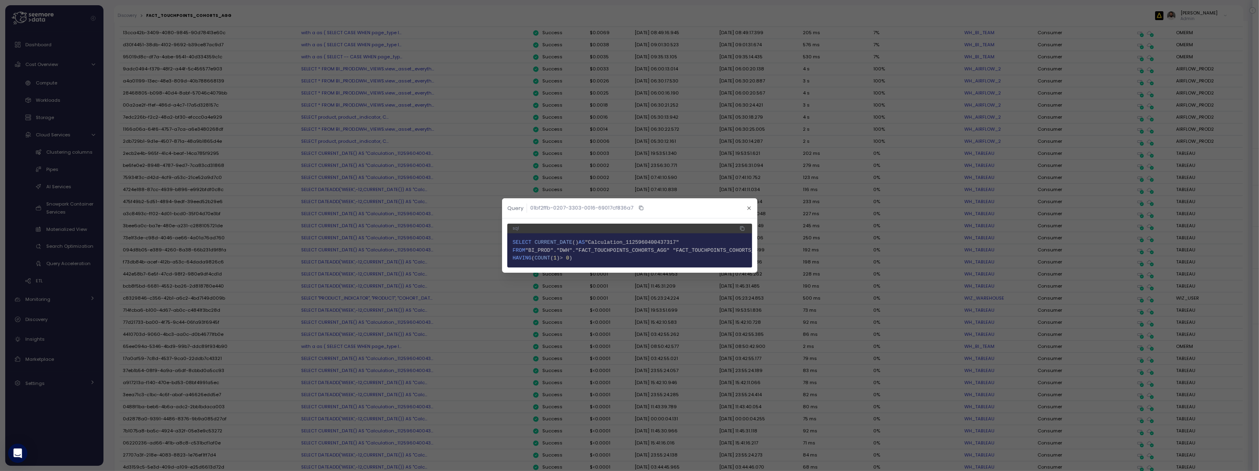
scroll to position [0, 19]
click at [387, 256] on span "3 HAVING ( COUNT ( 1 ) > 0 )" at bounding box center [615, 258] width 234 height 8
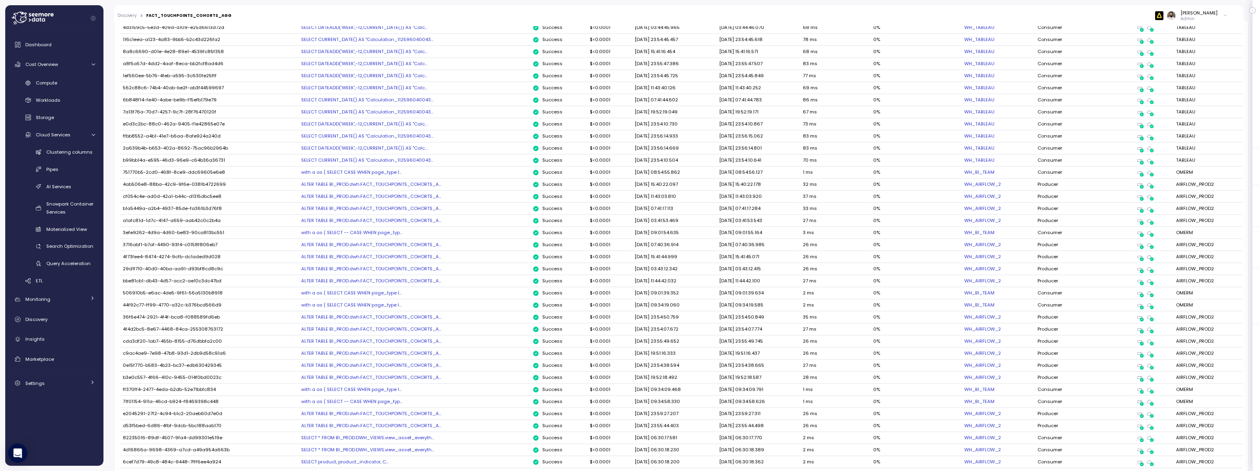
scroll to position [1240, 0]
click at [359, 268] on div "with a as ( SELECT CASE WHEN page_type I..." at bounding box center [413, 271] width 225 height 6
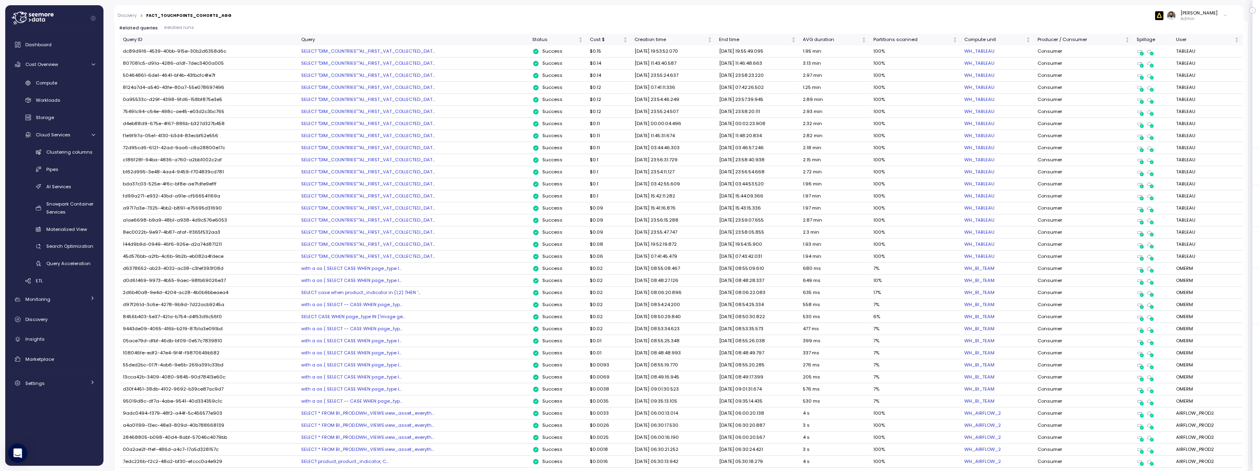
scroll to position [399, 0]
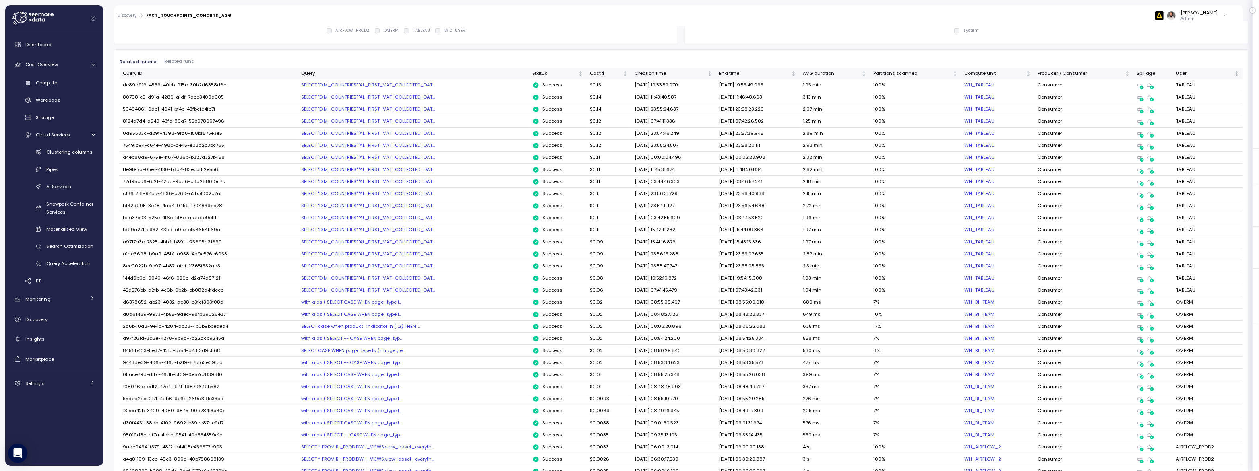
click at [387, 217] on div "SELECT "DIM_COUNTRIES"."AL_FIRST_VAT_COLLECTED_DAT..." at bounding box center [413, 218] width 225 height 6
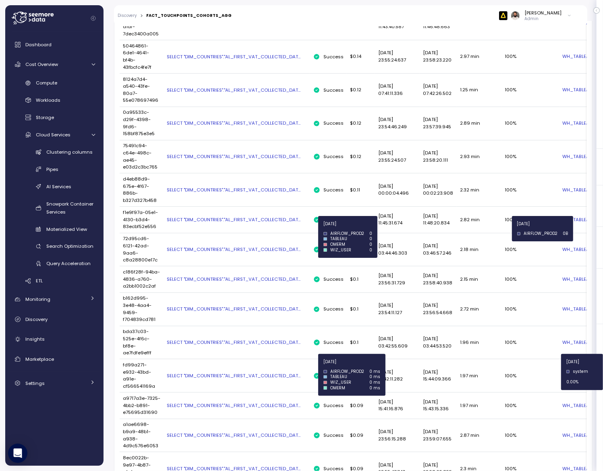
scroll to position [507, 0]
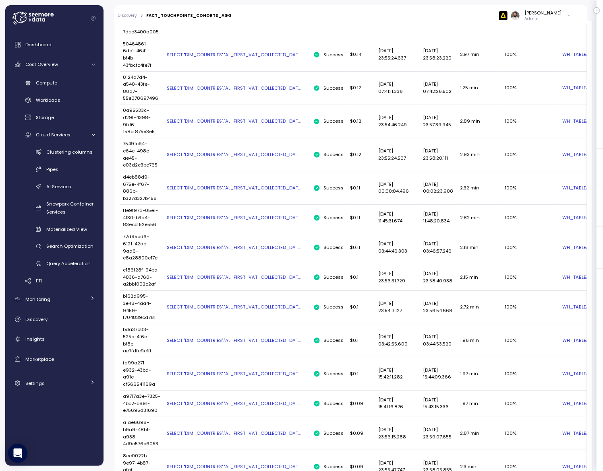
click at [275, 221] on td "SELECT "DIM_COUNTRIES"."AL_FIRST_VAT_COLLECTED_DAT..." at bounding box center [236, 218] width 147 height 26
click at [274, 215] on div "SELECT "DIM_COUNTRIES"."AL_FIRST_VAT_COLLECTED_DAT..." at bounding box center [237, 218] width 140 height 6
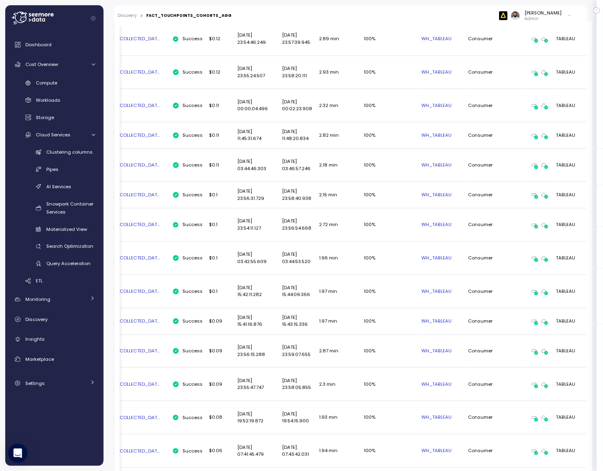
scroll to position [0, 0]
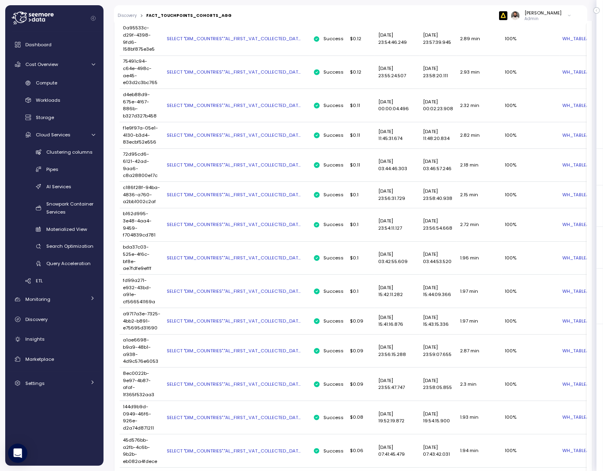
click at [281, 136] on div "SELECT "DIM_COUNTRIES"."AL_FIRST_VAT_COLLECTED_DAT..." at bounding box center [237, 135] width 140 height 6
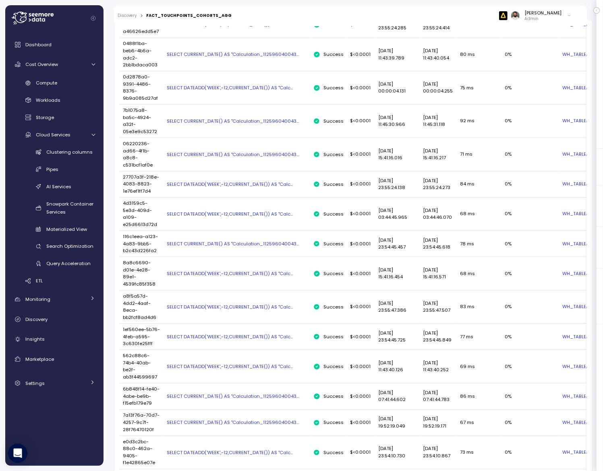
scroll to position [2308, 0]
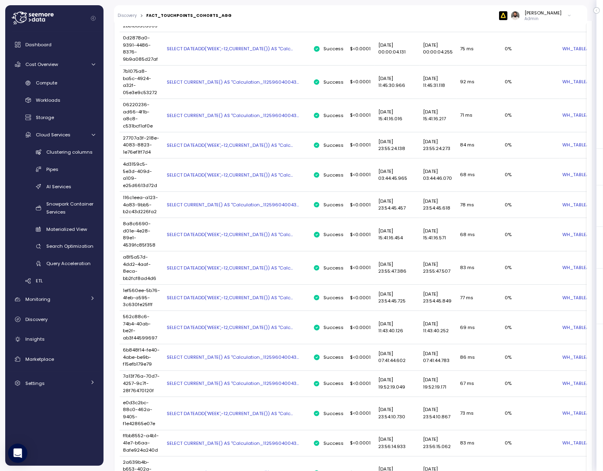
click at [247, 331] on div "SELECT DATEADD('WEEK',-12,CURRENT_DATE()) AS "Calc..." at bounding box center [237, 327] width 140 height 6
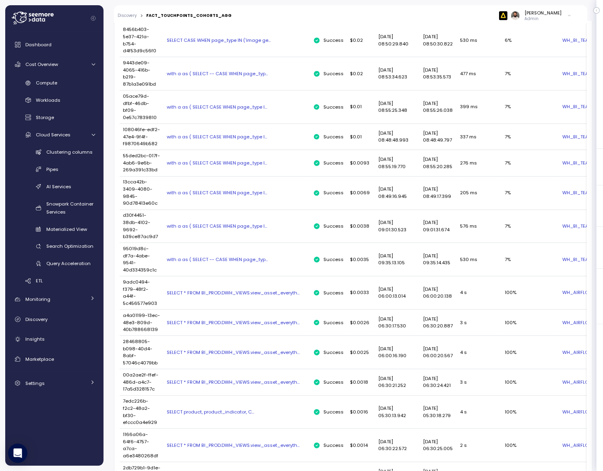
scroll to position [1176, 0]
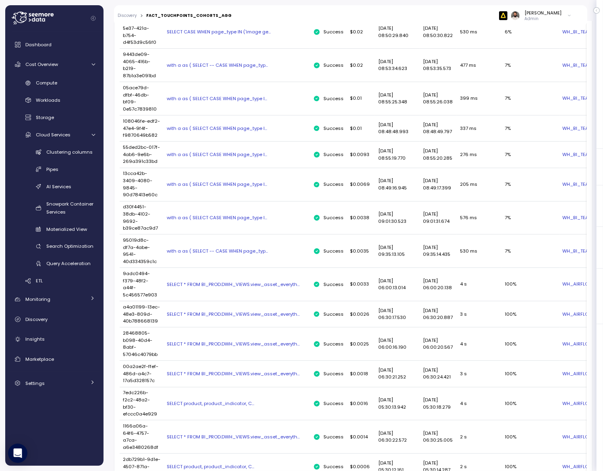
click at [231, 221] on div "with a as ( SELECT CASE WHEN page_type I..." at bounding box center [237, 218] width 140 height 6
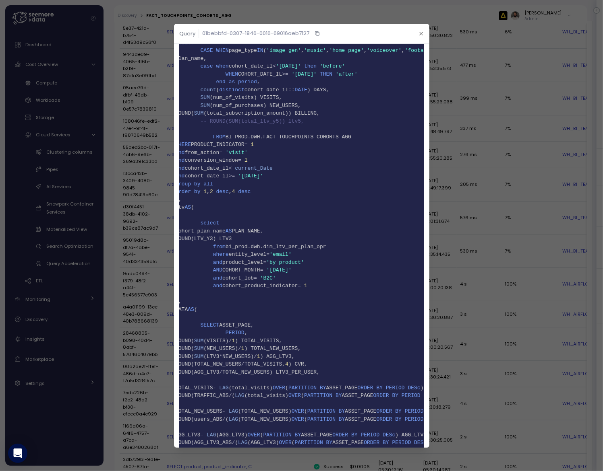
scroll to position [33, 0]
click at [328, 136] on span "BI_PROD.DWH.FACT_TOUCHPOINTS_COHORTS_AGG" at bounding box center [288, 137] width 126 height 6
click at [227, 144] on span "PRODUCT_INDICATOR" at bounding box center [218, 145] width 54 height 6
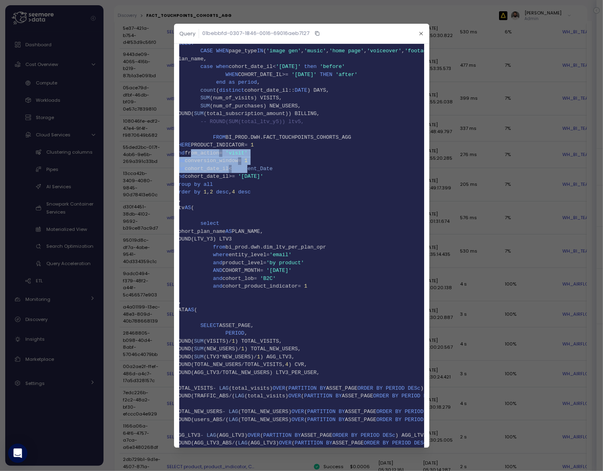
drag, startPoint x: 190, startPoint y: 151, endPoint x: 255, endPoint y: 171, distance: 68.6
click at [255, 171] on code "1 with a as ( 2 SELECT 3 CASE WHEN page_type IN ( 'image gen' , 'music' , 'home…" at bounding box center [292, 321] width 234 height 581
click at [255, 171] on span "18 and cohort_date_il < current_Date" at bounding box center [292, 169] width 234 height 8
click at [387, 33] on button "button" at bounding box center [420, 33] width 9 height 9
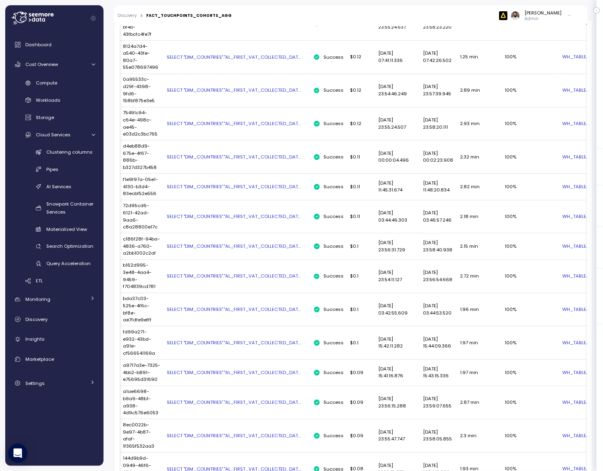
scroll to position [0, 0]
